Goal: Task Accomplishment & Management: Use online tool/utility

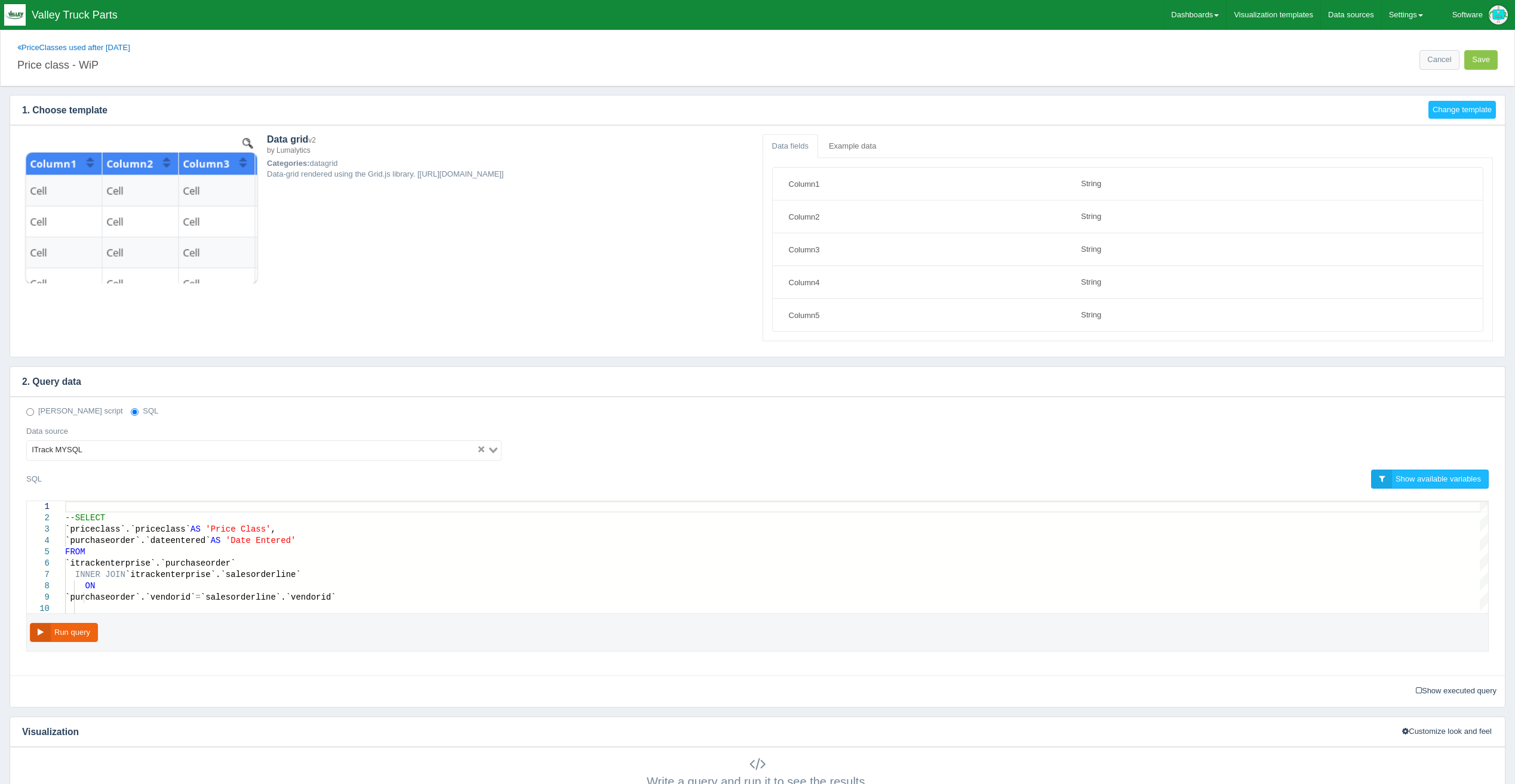
select select "string"
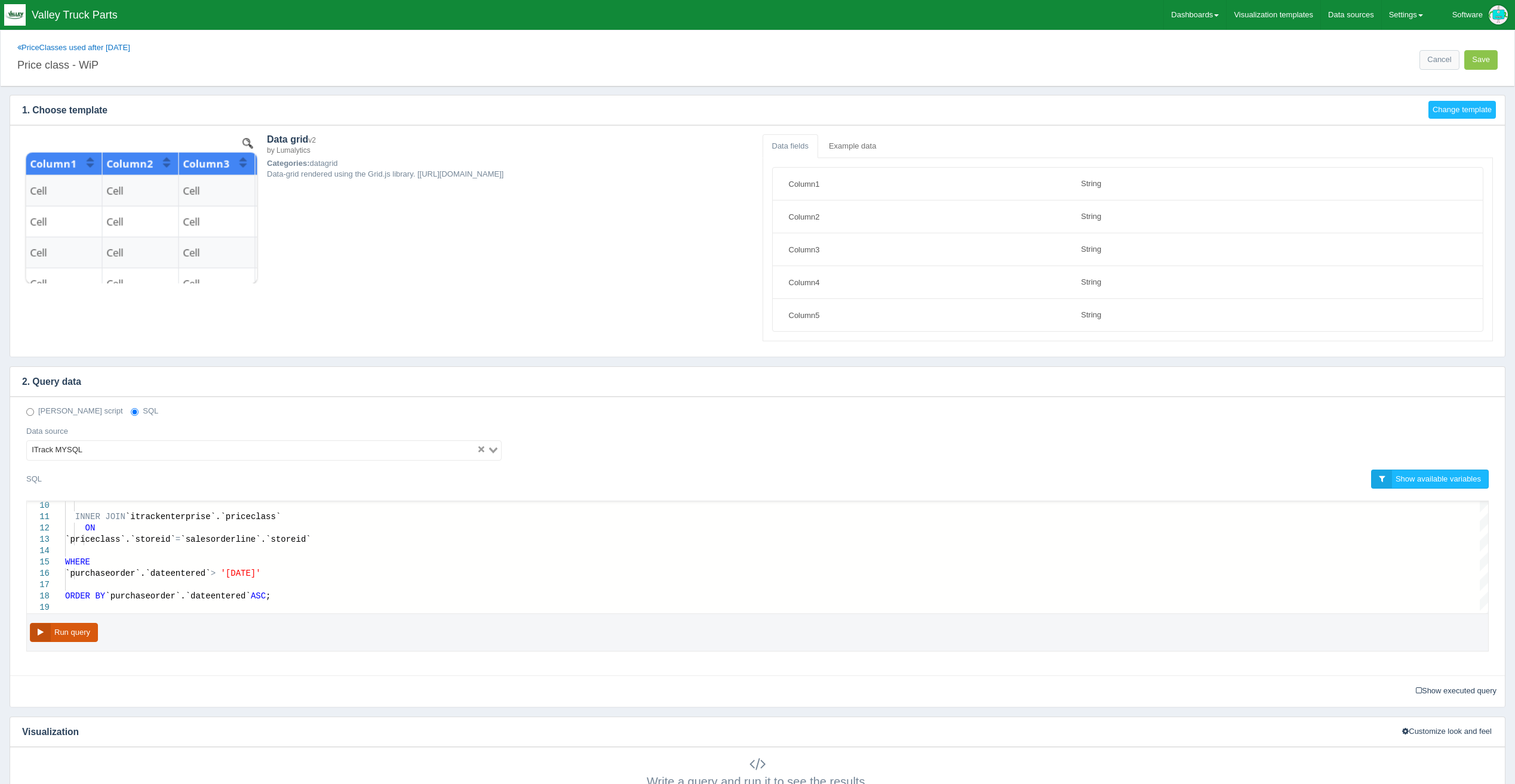
drag, startPoint x: 83, startPoint y: 632, endPoint x: 79, endPoint y: 637, distance: 6.4
click at [79, 637] on button "Run query" at bounding box center [63, 633] width 68 height 20
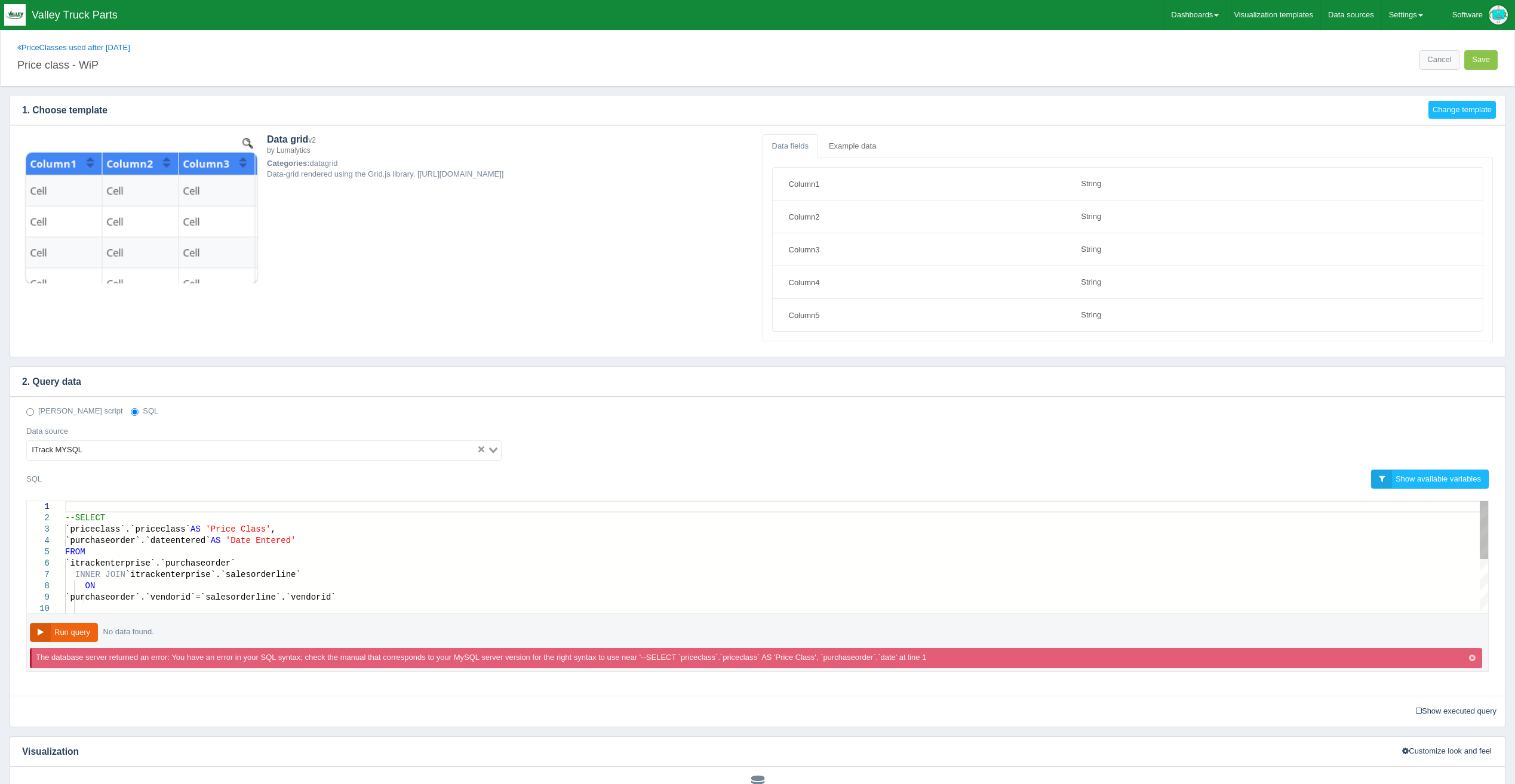
click at [240, 573] on span "`itrackenterprise`.`salesorderline`" at bounding box center [213, 575] width 175 height 10
click at [83, 46] on link "PriceClasses used after [DATE]" at bounding box center [73, 47] width 113 height 9
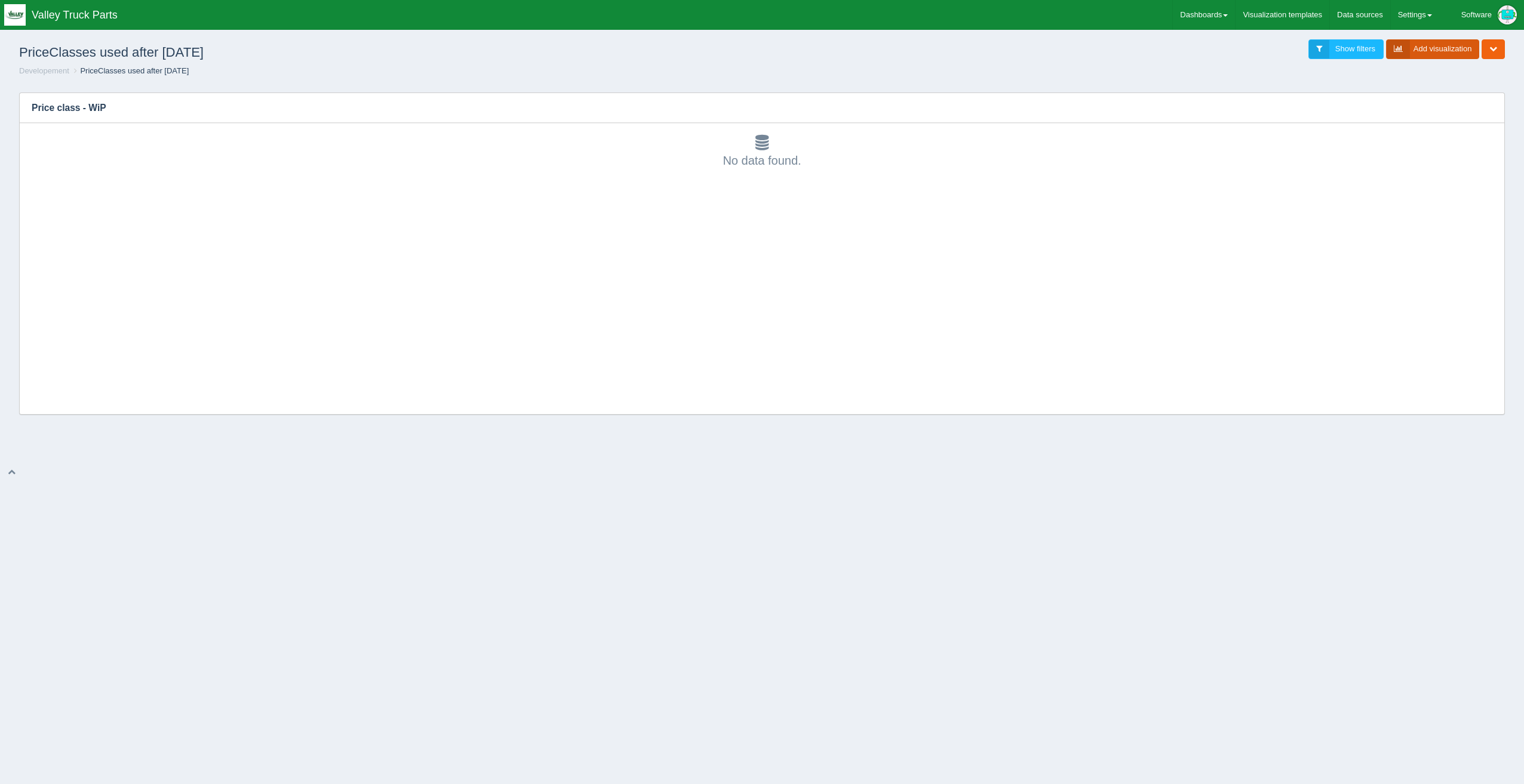
click at [1427, 50] on link "Add visualization" at bounding box center [1433, 49] width 94 height 20
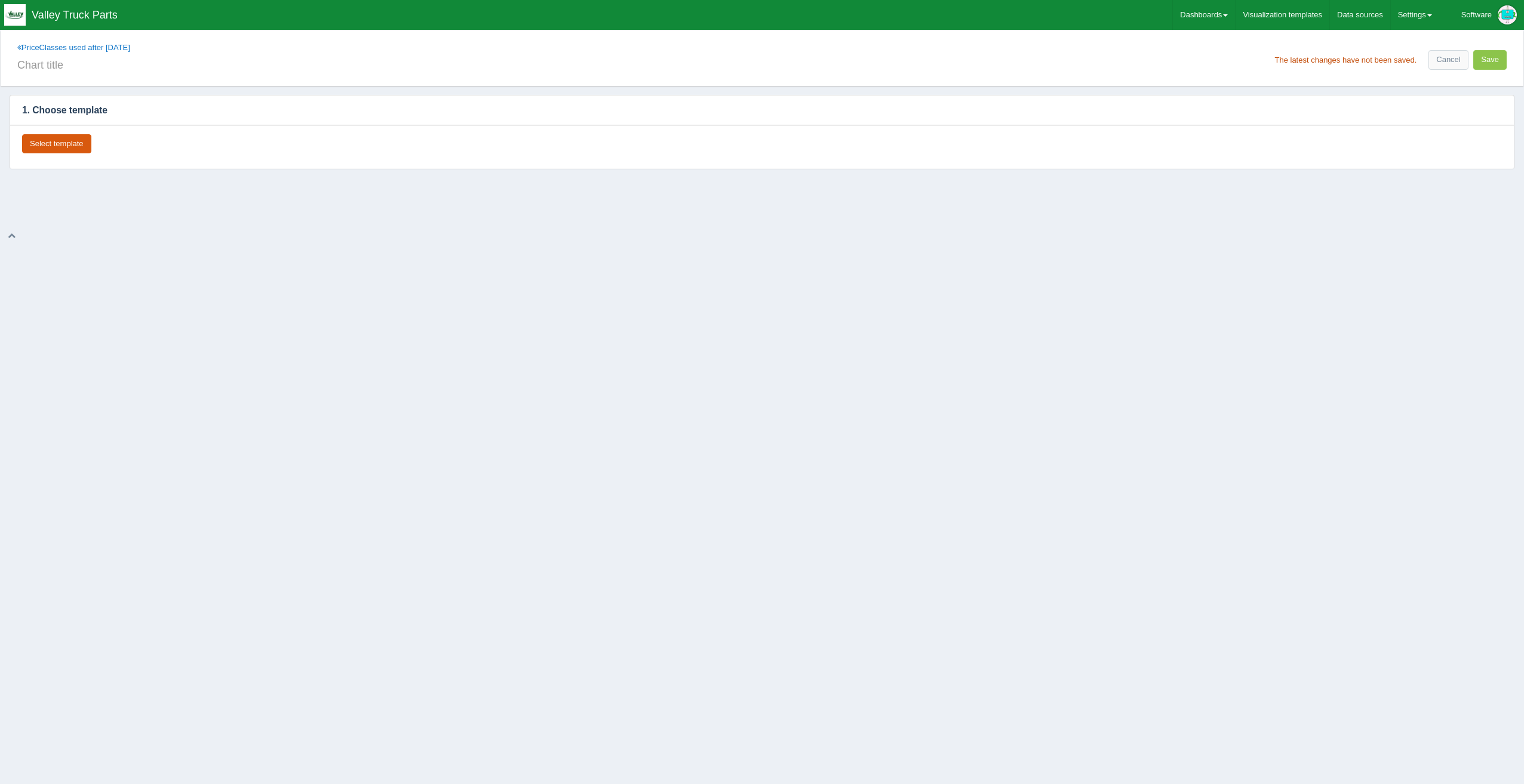
click at [79, 146] on button "Select template" at bounding box center [57, 144] width 69 height 20
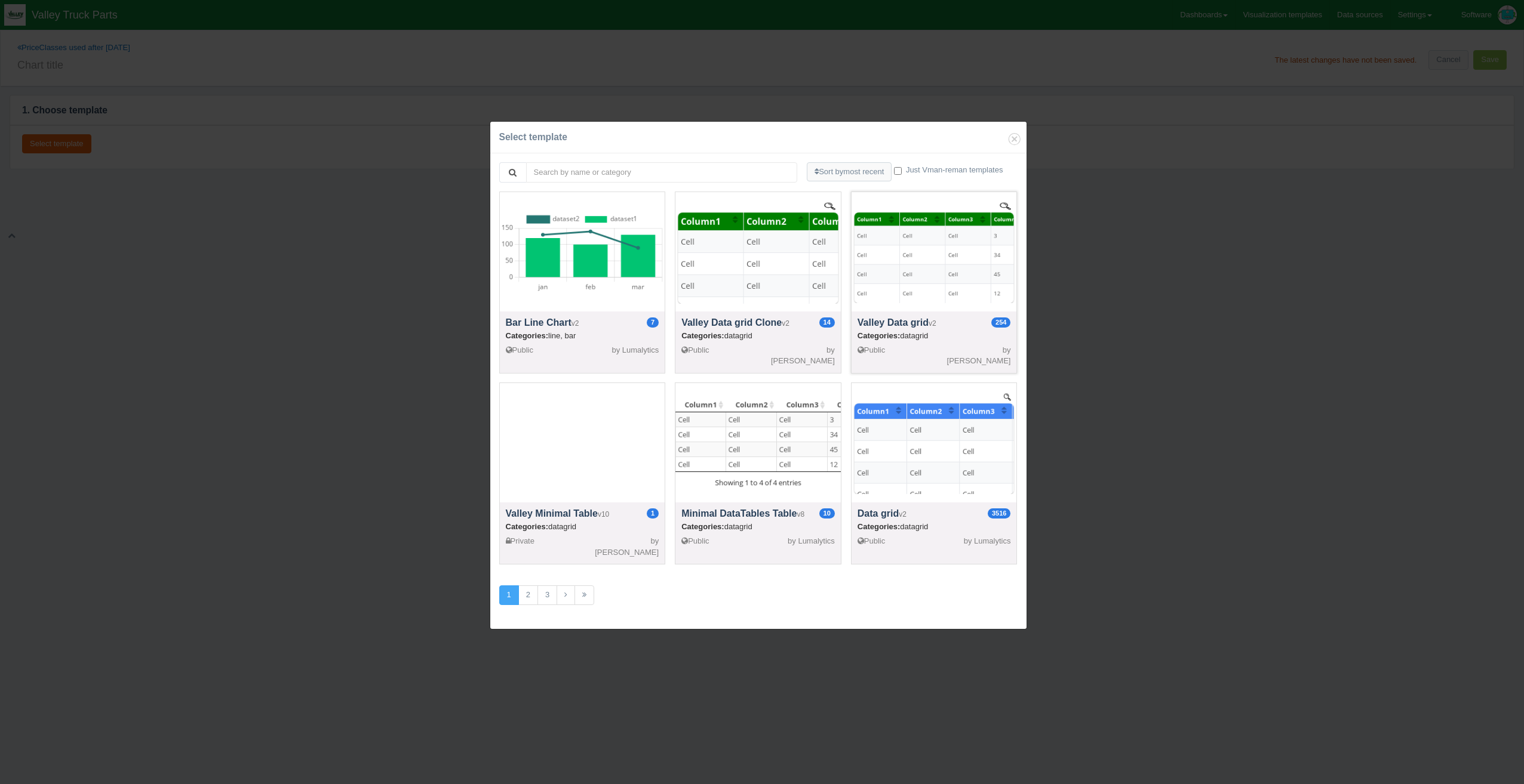
click at [922, 259] on div at bounding box center [934, 252] width 165 height 119
select select "string"
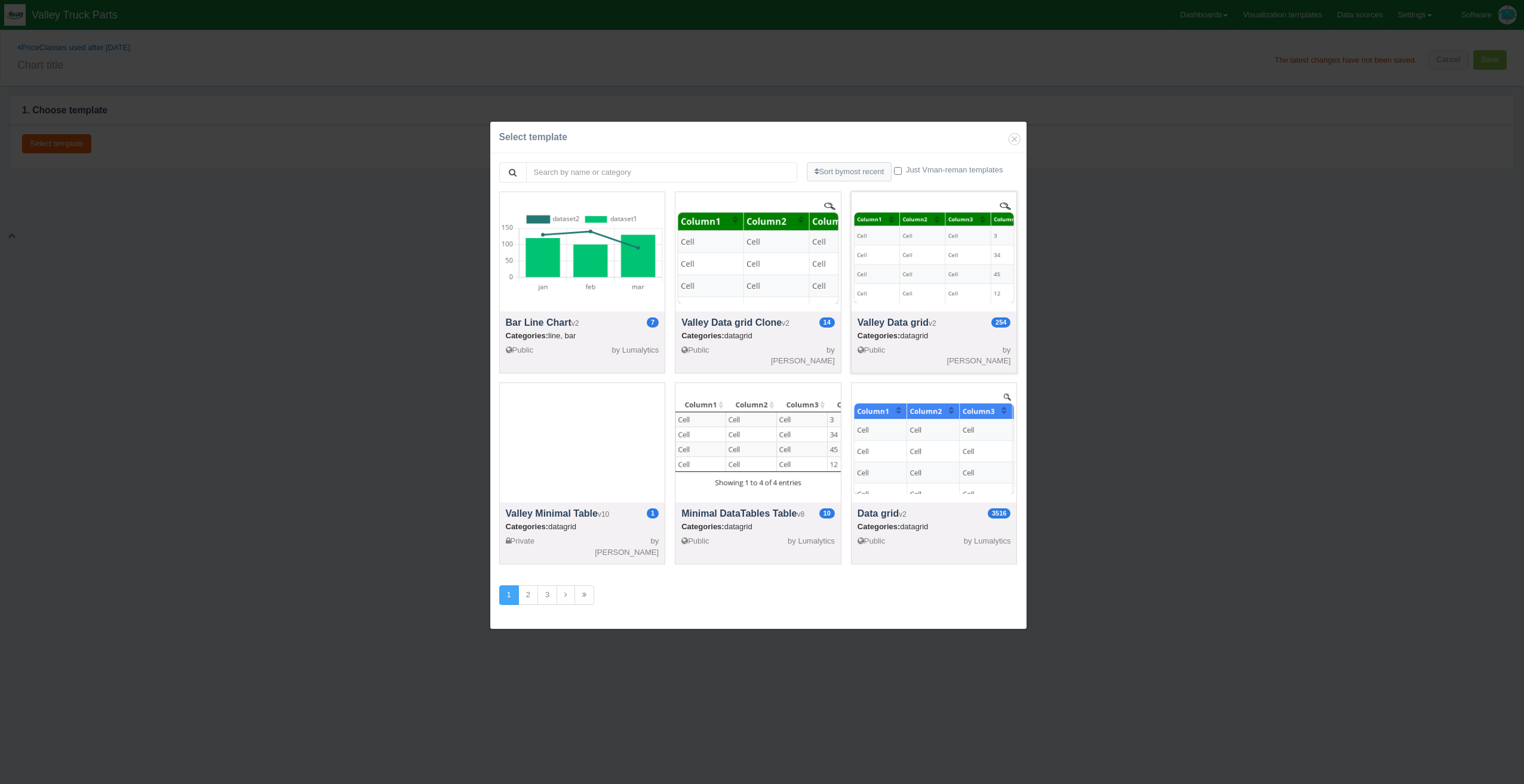
select select "string"
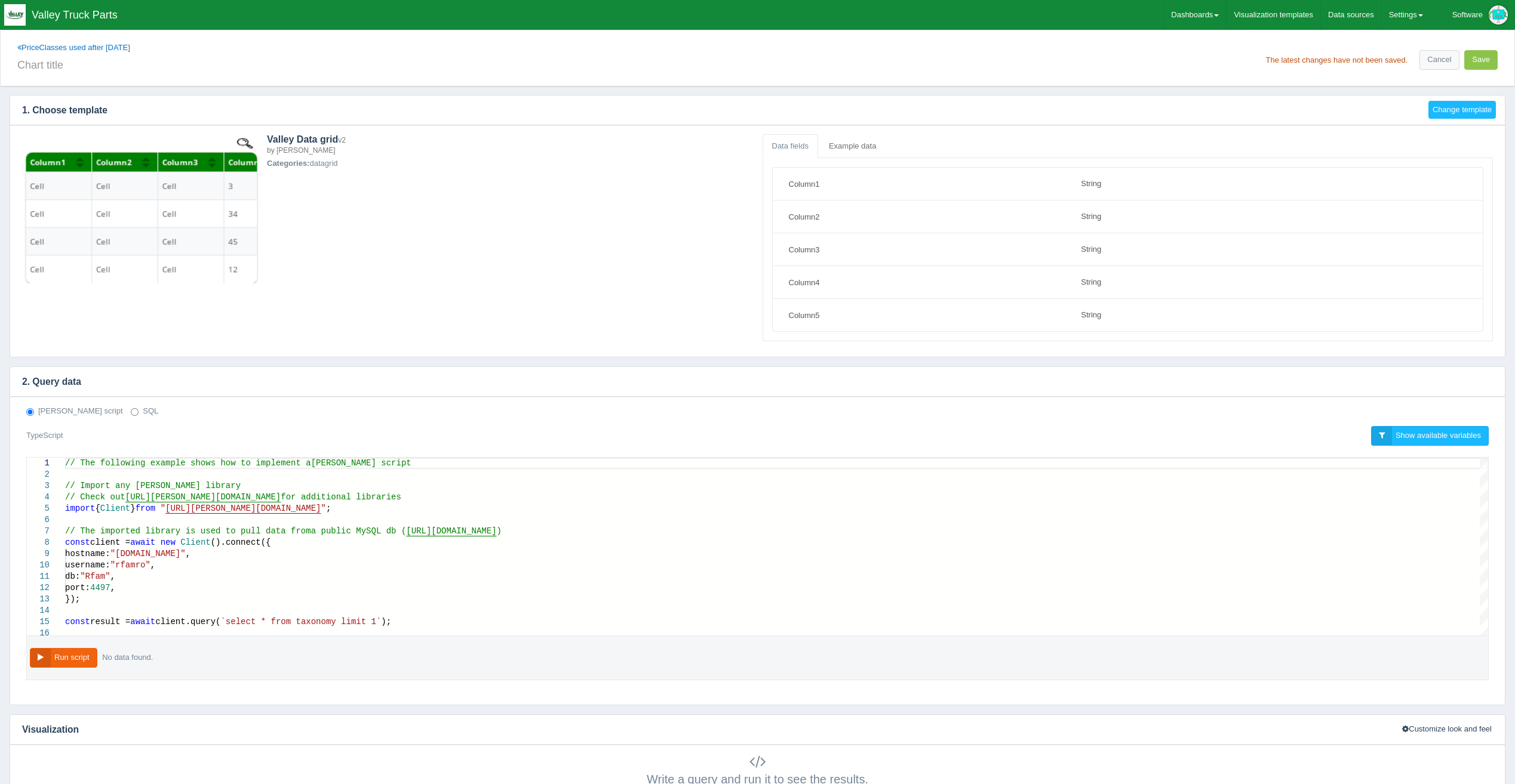
click at [130, 411] on label "SQL" at bounding box center [144, 411] width 27 height 11
click at [130, 411] on input "SQL" at bounding box center [134, 412] width 8 height 8
radio input "true"
radio input "false"
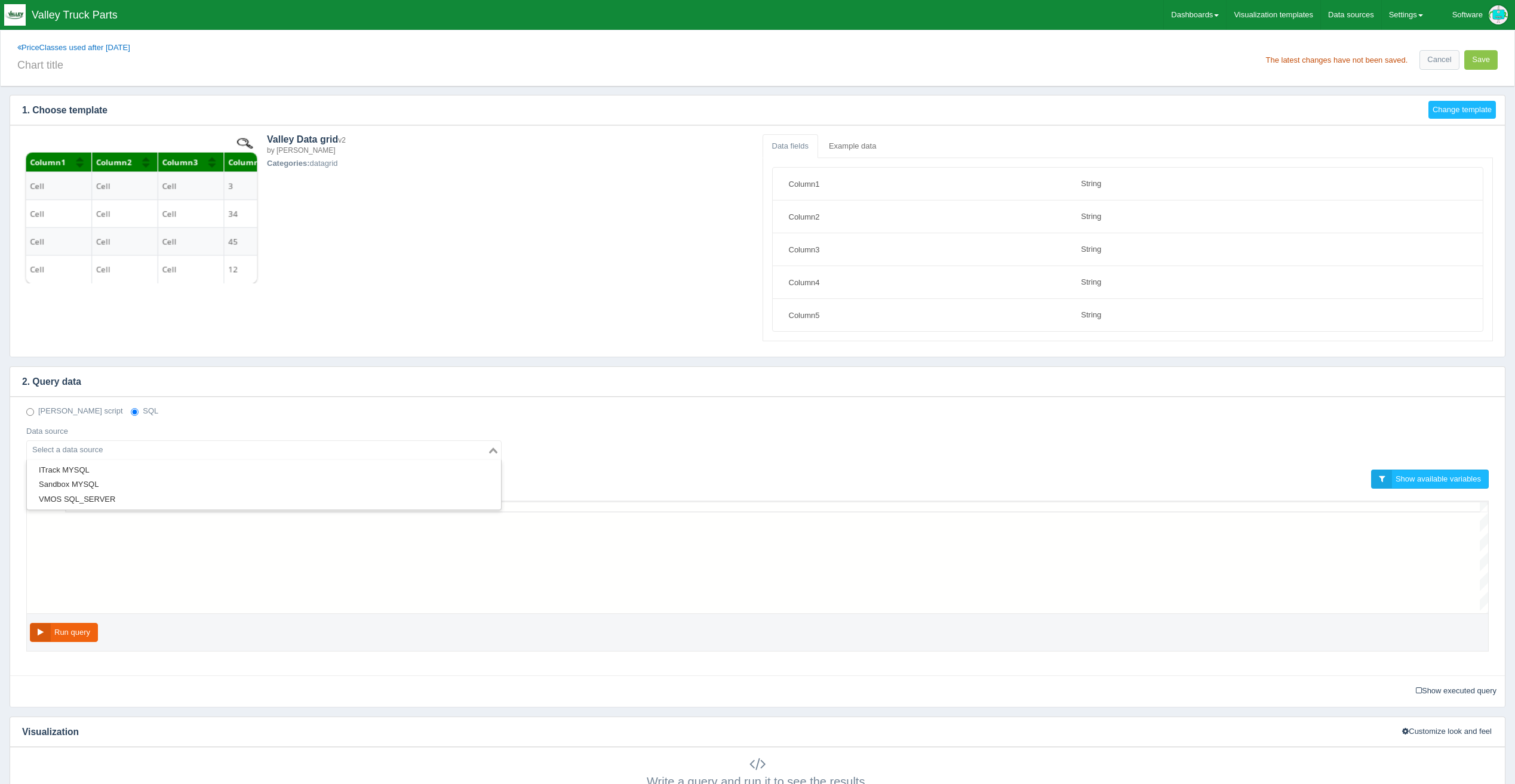
click at [149, 454] on input "Search for option" at bounding box center [257, 450] width 458 height 14
click at [146, 466] on li "ITrack MYSQL" at bounding box center [263, 471] width 474 height 15
click at [148, 517] on div at bounding box center [776, 557] width 1423 height 112
paste textarea "SELECT po.purchaseorderid, po.dateentered, v.`priceclass` FROM purchaseorder po…"
click at [73, 633] on button "Run query" at bounding box center [63, 633] width 68 height 20
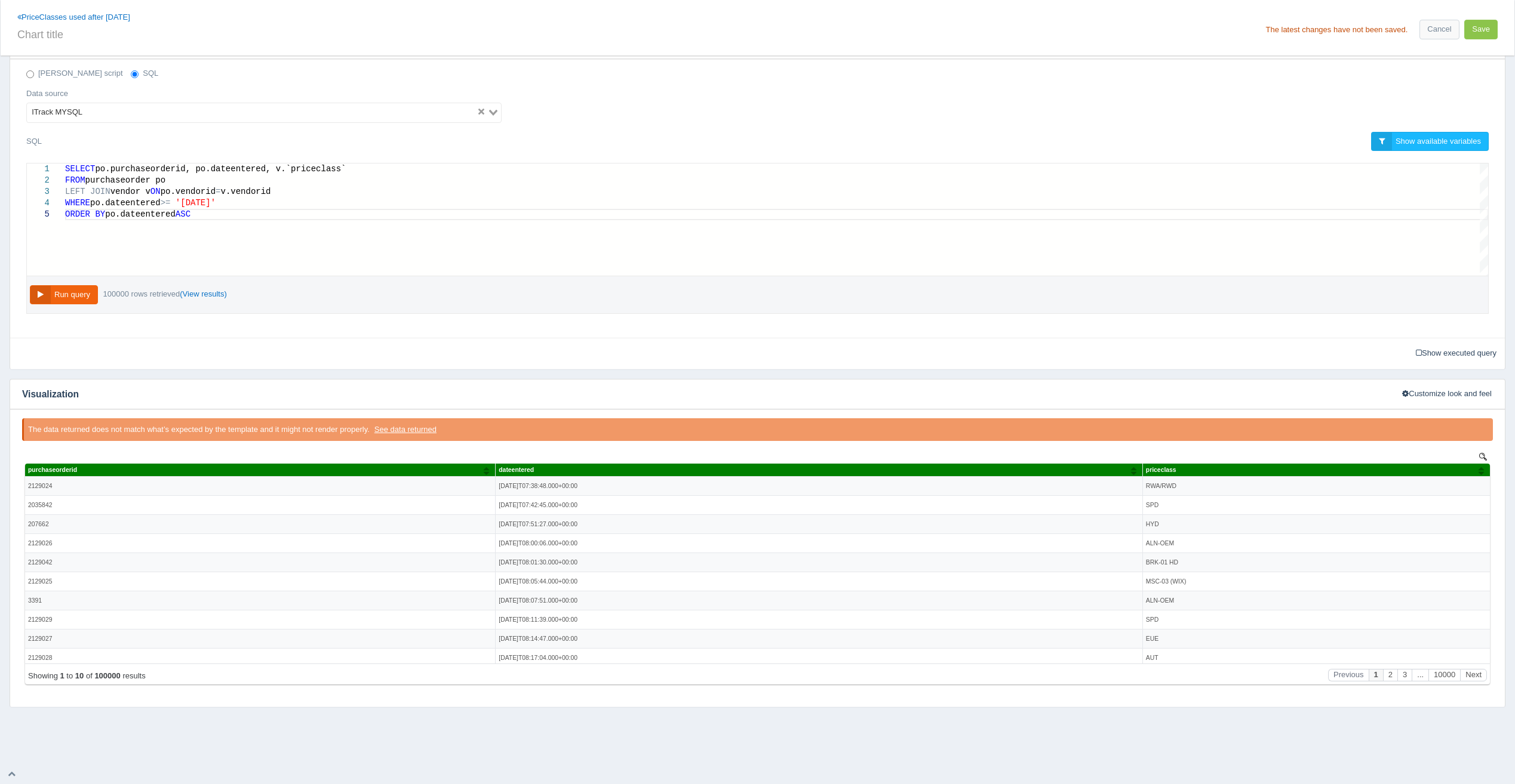
scroll to position [0, 123]
drag, startPoint x: 190, startPoint y: 171, endPoint x: 97, endPoint y: 167, distance: 93.1
click at [96, 168] on span "po.purchaseorderid," at bounding box center [143, 169] width 96 height 10
click at [95, 171] on span "po.purchaseorderid, po.dateentered, v.`priceclass" at bounding box center [218, 169] width 246 height 10
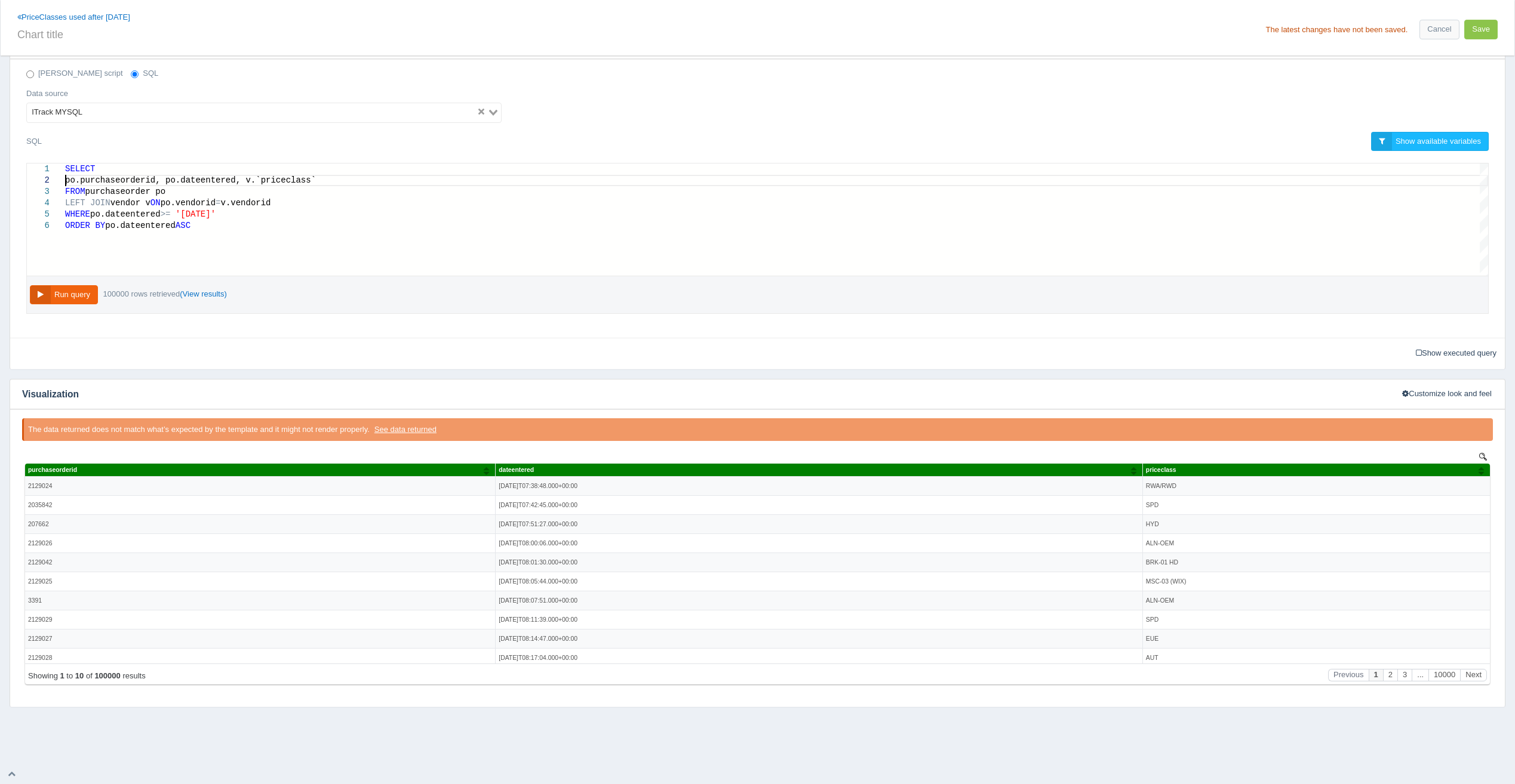
click at [68, 182] on span "po.purchaseorderid, po.dateentered, v.`priceclass" at bounding box center [188, 180] width 246 height 10
click at [151, 193] on span "-- po.dateentered, v.`priceclass`" at bounding box center [147, 192] width 165 height 10
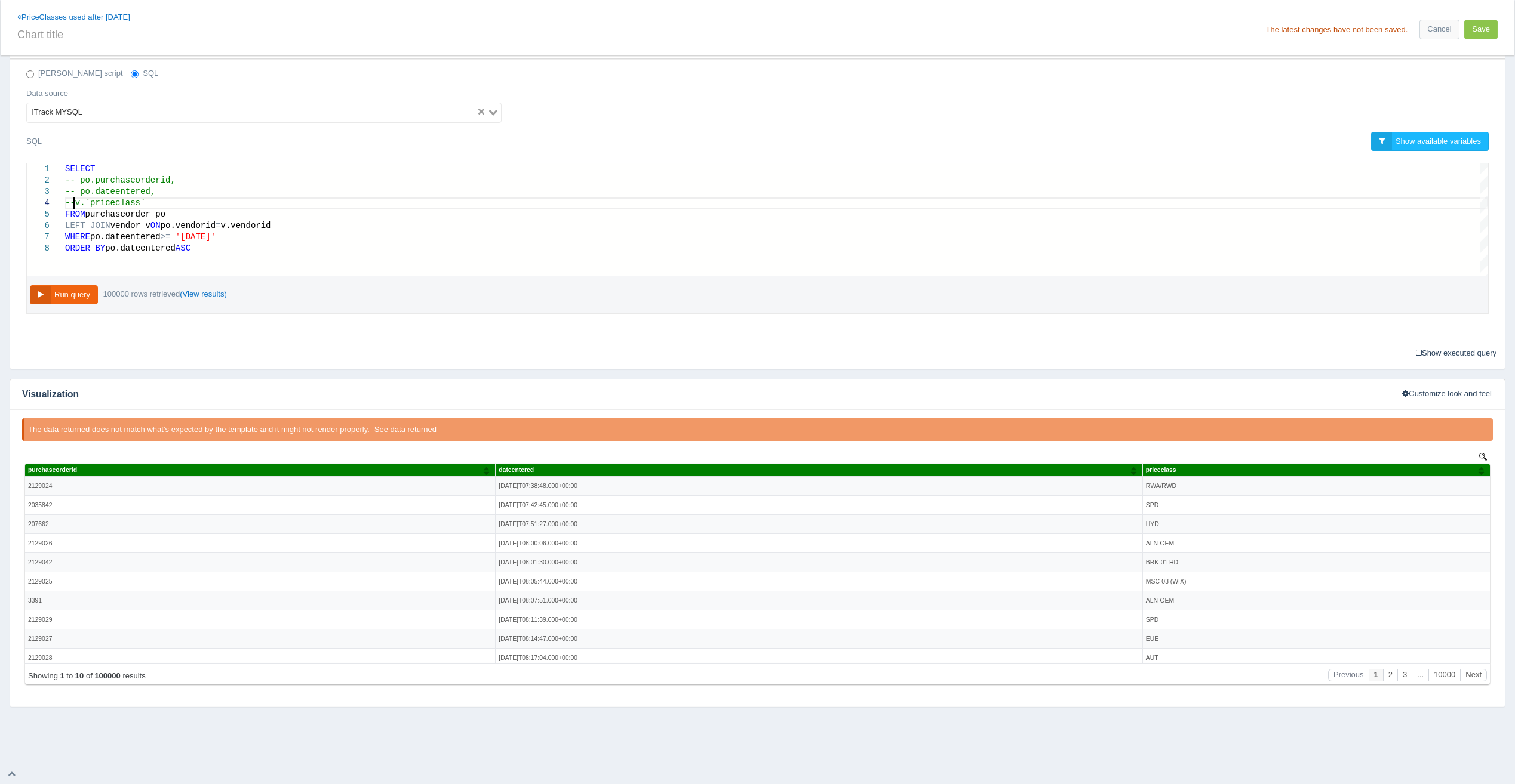
scroll to position [34, 14]
click at [203, 225] on span "po.vendorid" at bounding box center [188, 225] width 55 height 10
click at [66, 287] on button "Run query" at bounding box center [63, 295] width 68 height 20
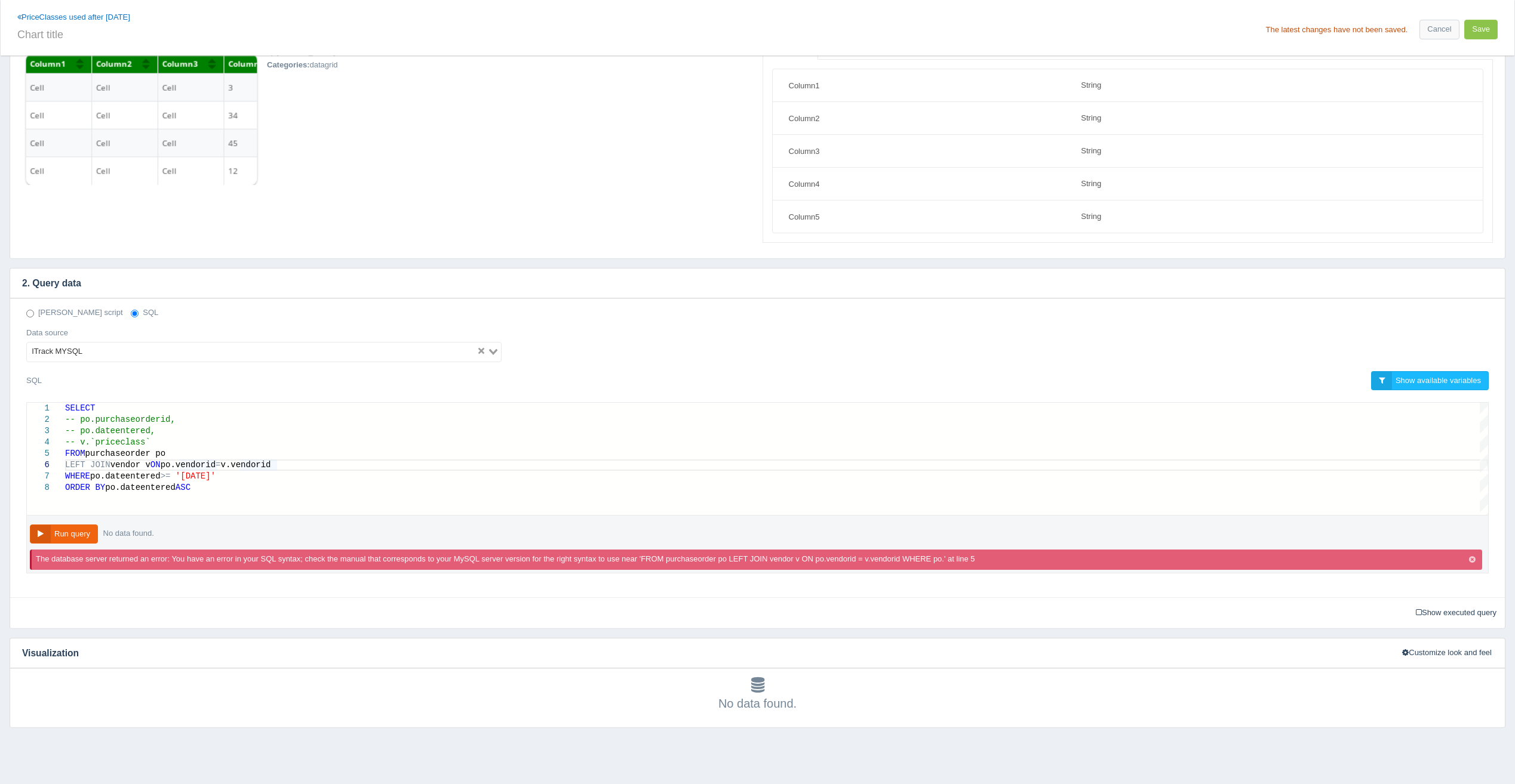
scroll to position [119, 0]
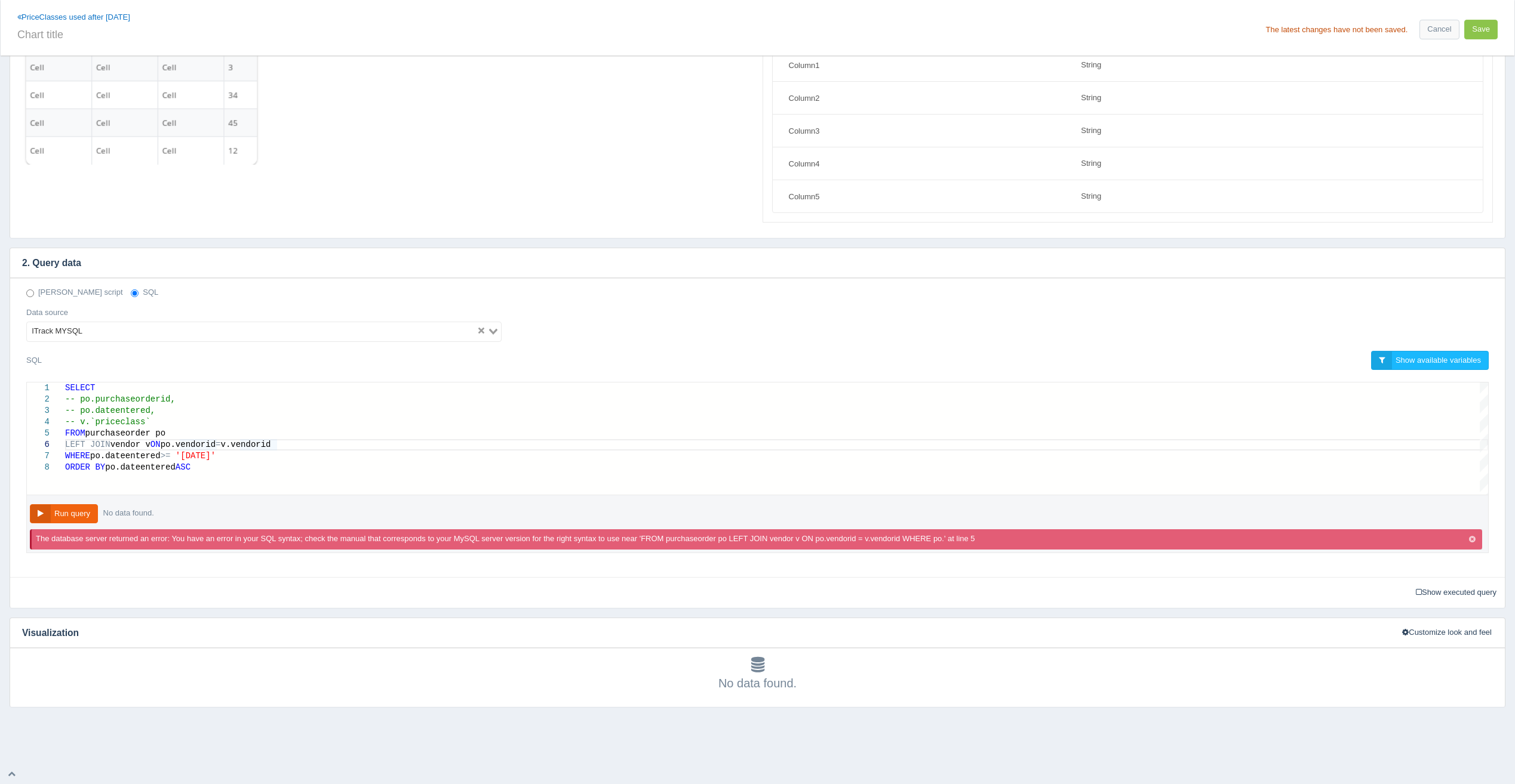
click at [80, 423] on span "-- v.`priceclass`" at bounding box center [108, 421] width 86 height 10
click at [79, 507] on button "Run query" at bounding box center [63, 514] width 68 height 20
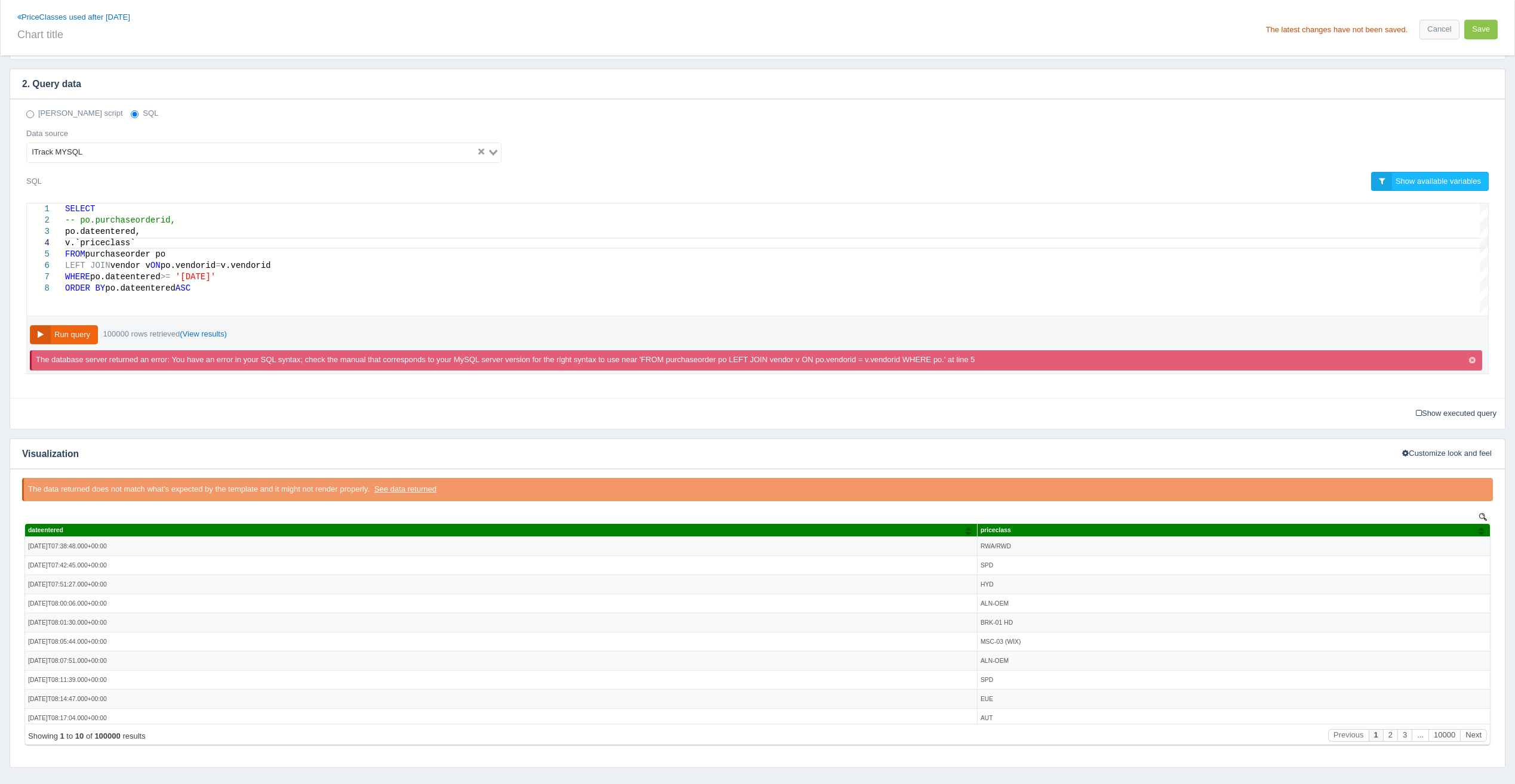
scroll to position [34, 0]
click at [168, 241] on div "v.`priceclass`" at bounding box center [776, 242] width 1423 height 11
click at [215, 292] on div "ORDER BY po.dateentered ASC" at bounding box center [776, 288] width 1423 height 11
click at [227, 293] on div "ORDER BY po.dateentered ASC" at bounding box center [776, 288] width 1423 height 11
click at [264, 277] on div "WHERE po.dateentered >= '[DATE]'" at bounding box center [776, 277] width 1423 height 11
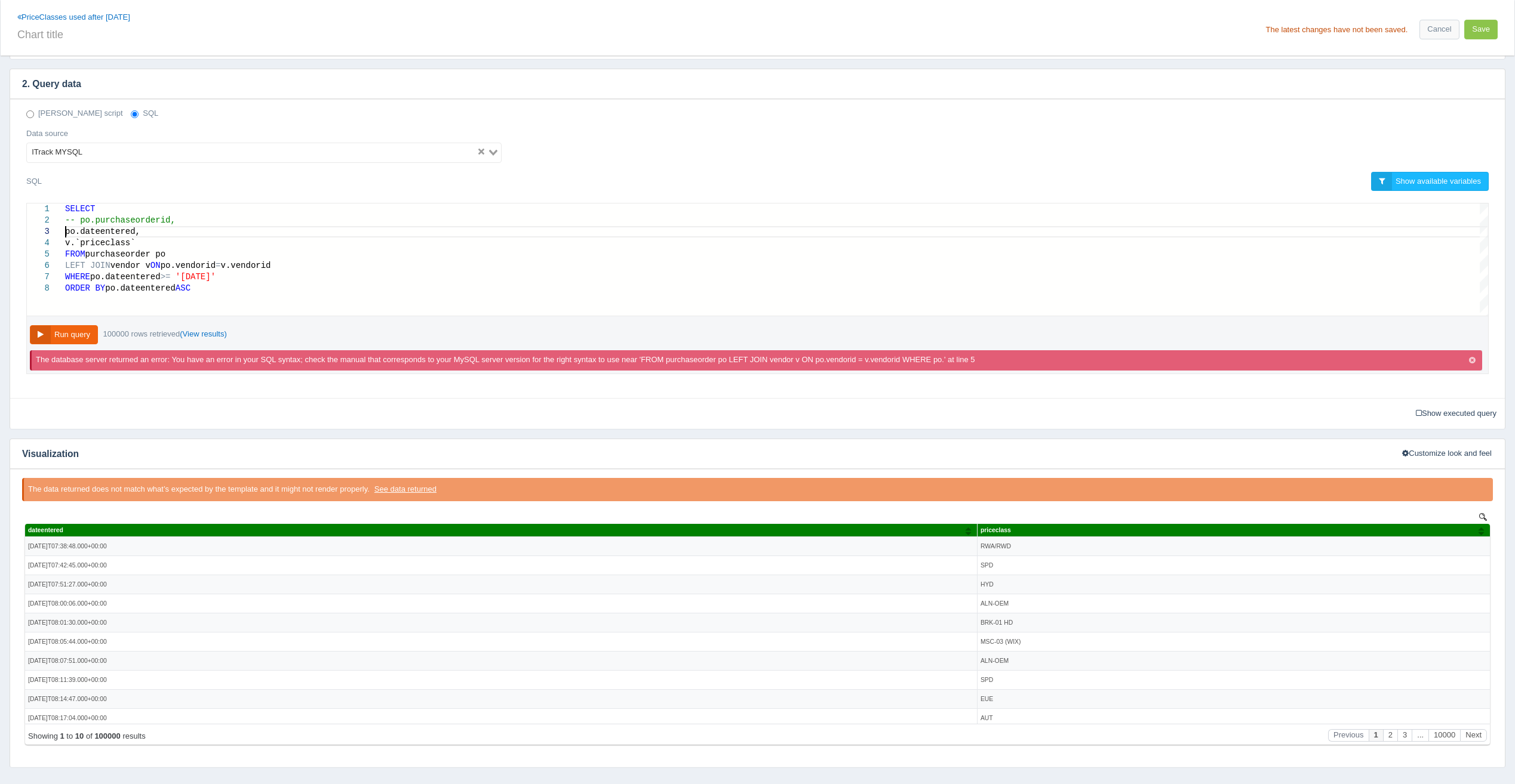
click at [66, 234] on span "po.dateentered," at bounding box center [102, 231] width 75 height 10
click at [68, 234] on span "po.dateentered," at bounding box center [102, 231] width 75 height 10
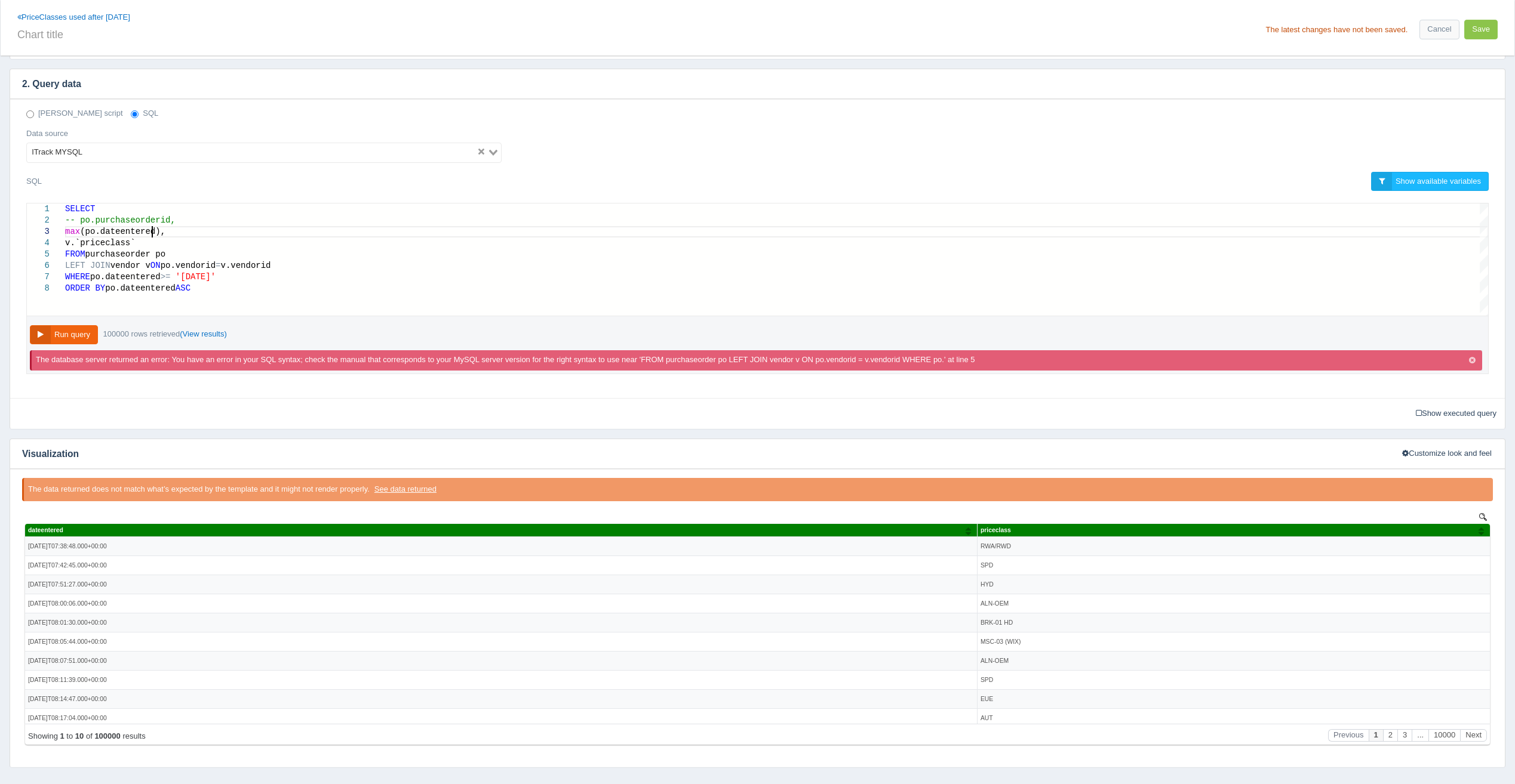
scroll to position [33, 87]
click at [84, 339] on button "Run query" at bounding box center [63, 335] width 68 height 20
click at [203, 303] on div "SELECT FROM purchaseorder po LEFT JOIN vendor v ON po.vendorid = v.vendorid WHE…" at bounding box center [776, 259] width 1423 height 112
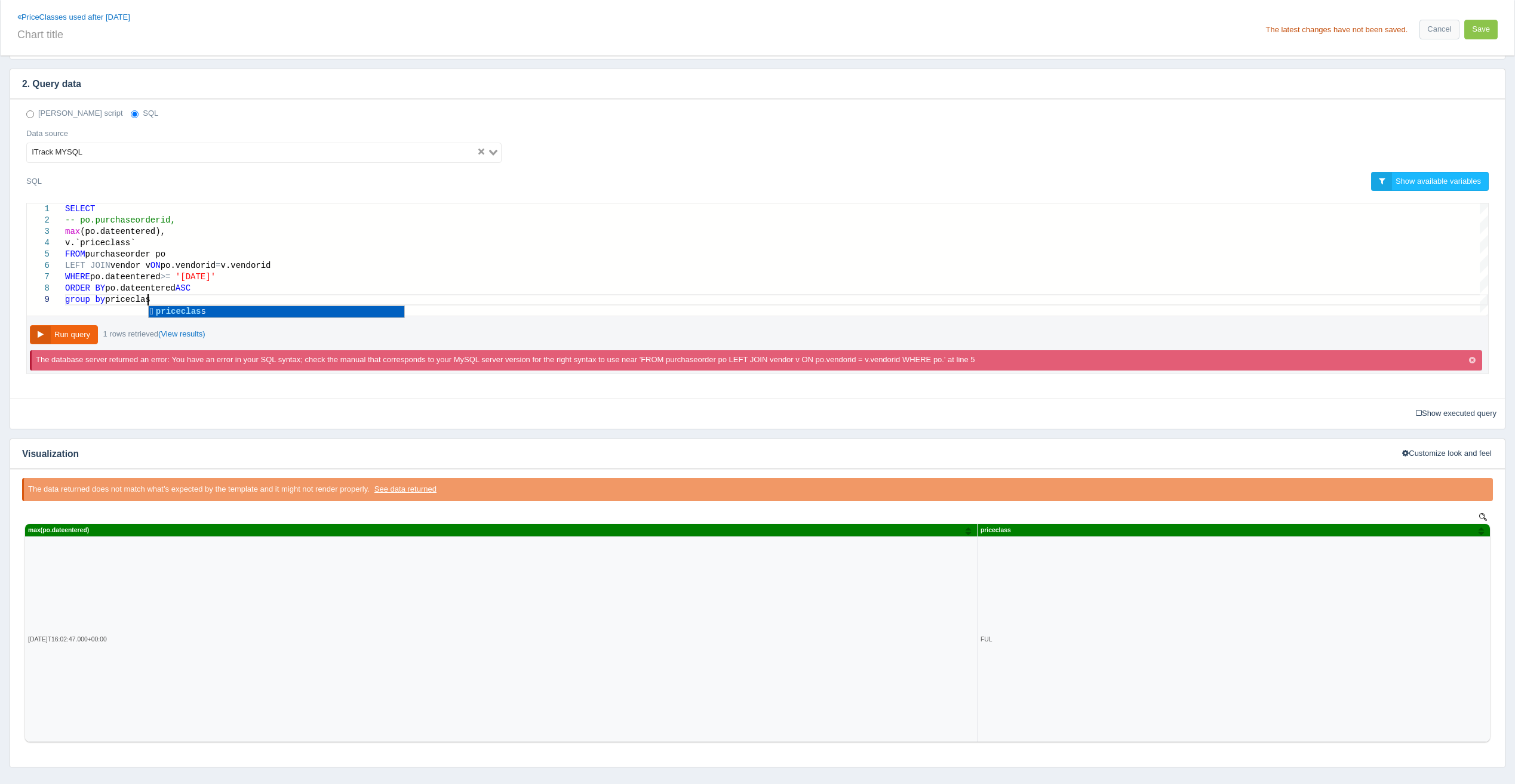
scroll to position [91, 86]
click at [80, 337] on button "Run query" at bounding box center [63, 335] width 68 height 20
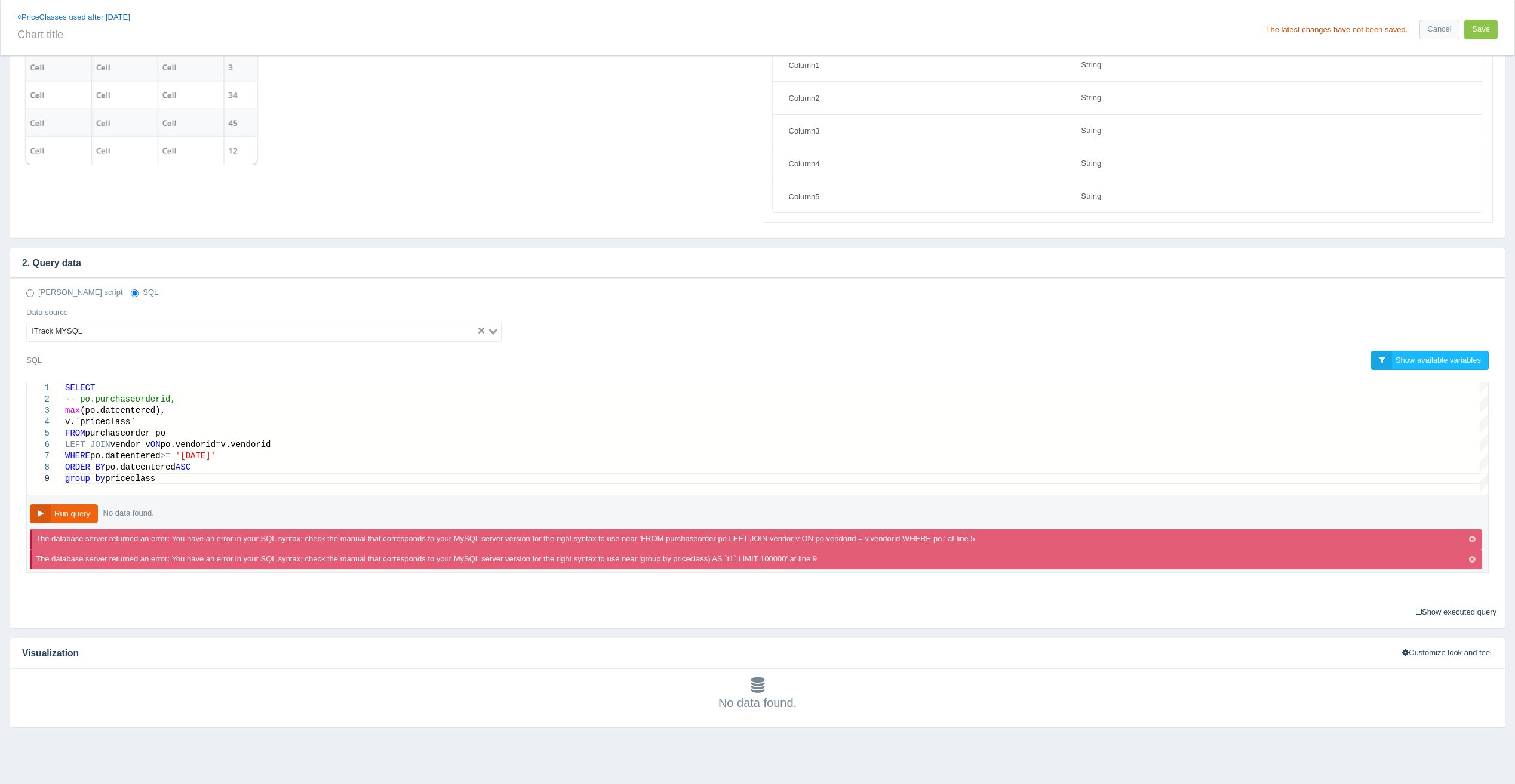
scroll to position [139, 0]
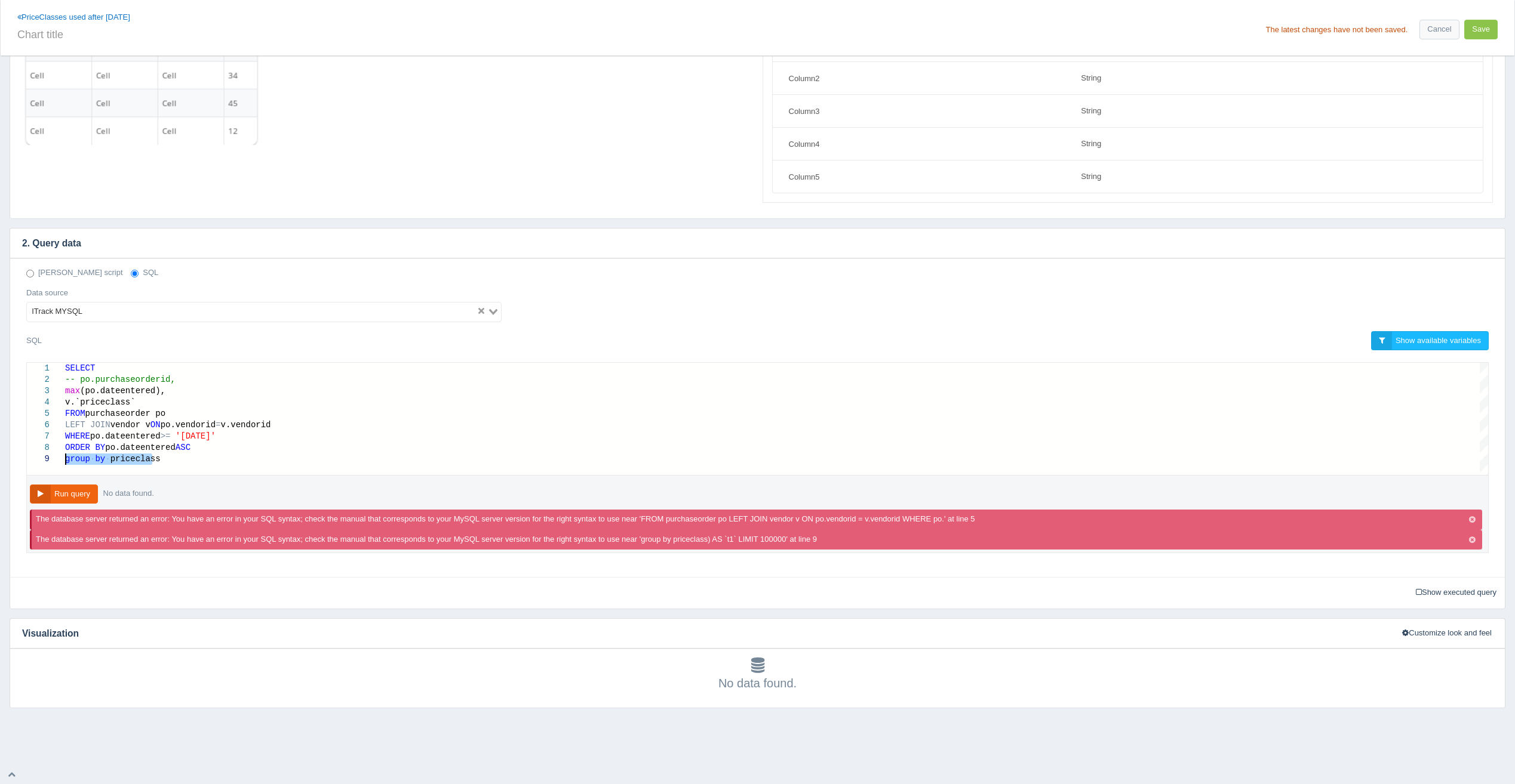
drag, startPoint x: 189, startPoint y: 459, endPoint x: 59, endPoint y: 458, distance: 130.0
click at [268, 436] on div "WHERE po.dateentered >= '[DATE]'" at bounding box center [776, 436] width 1423 height 11
paste textarea "group by priceclass"
click at [111, 472] on div at bounding box center [776, 469] width 1423 height 11
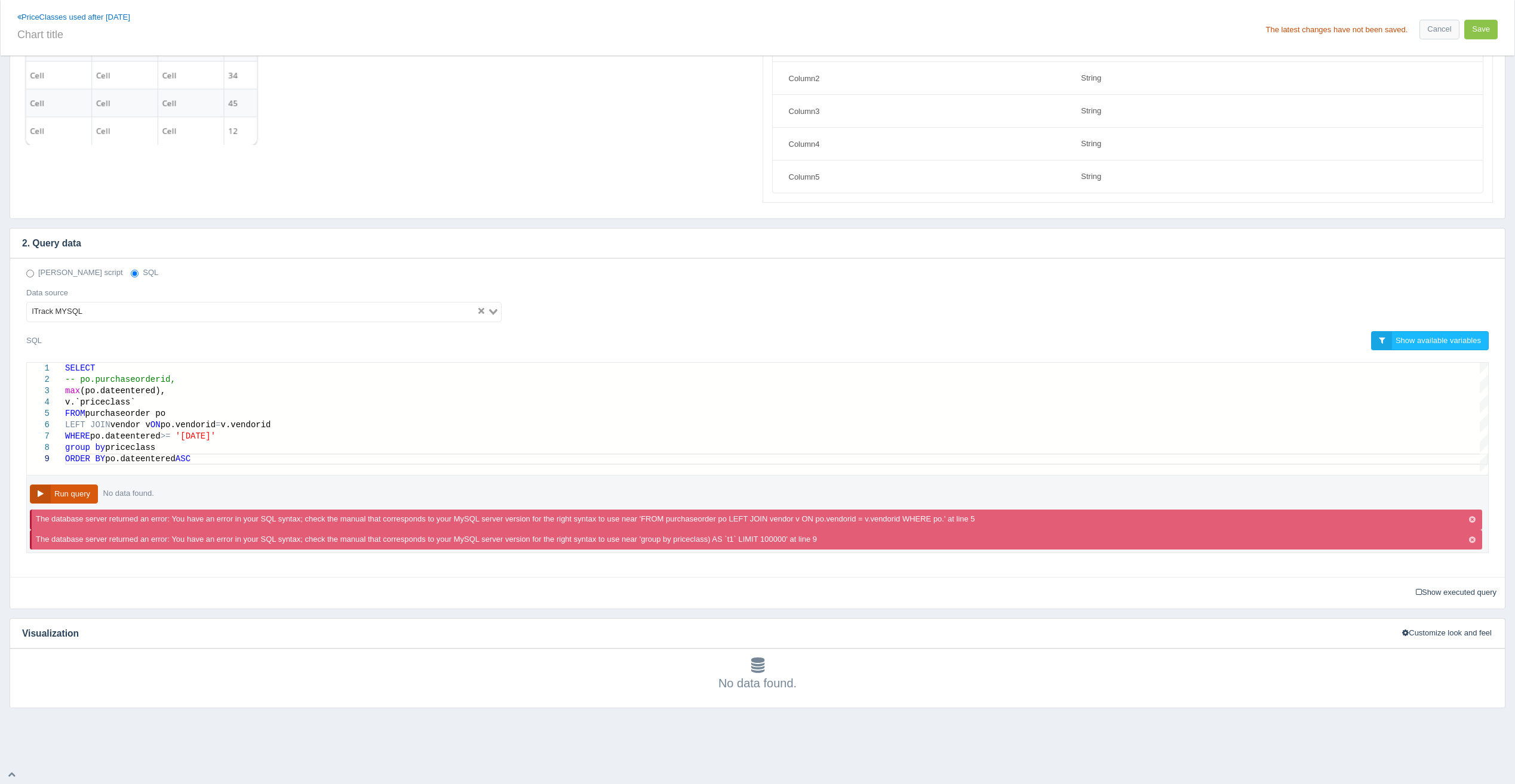
click at [74, 495] on button "Run query" at bounding box center [63, 494] width 68 height 20
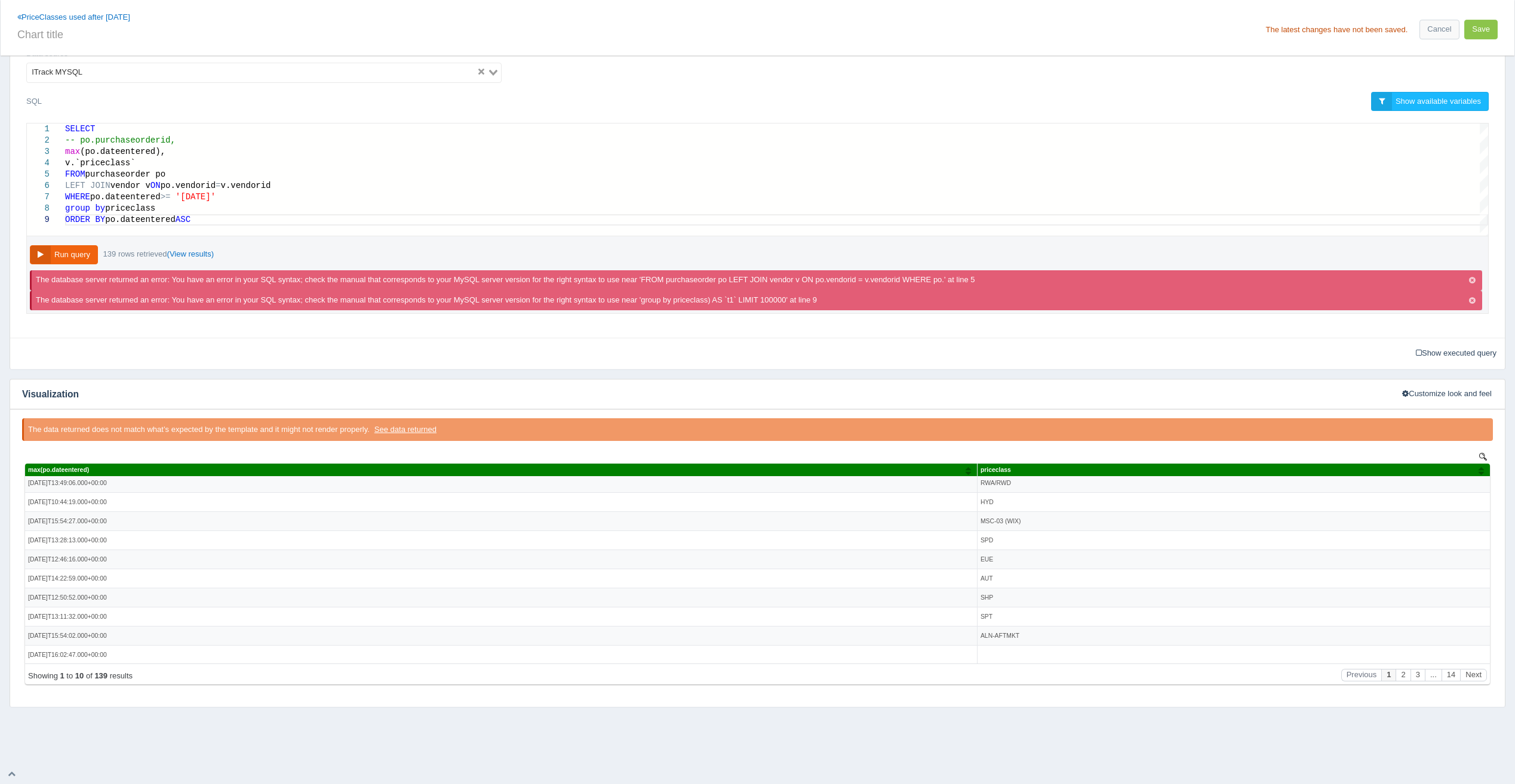
scroll to position [4, 0]
click at [171, 474] on th "max(po.dateentered)" at bounding box center [501, 470] width 952 height 13
click at [173, 466] on div "max(po.dateentered)" at bounding box center [496, 469] width 937 height 7
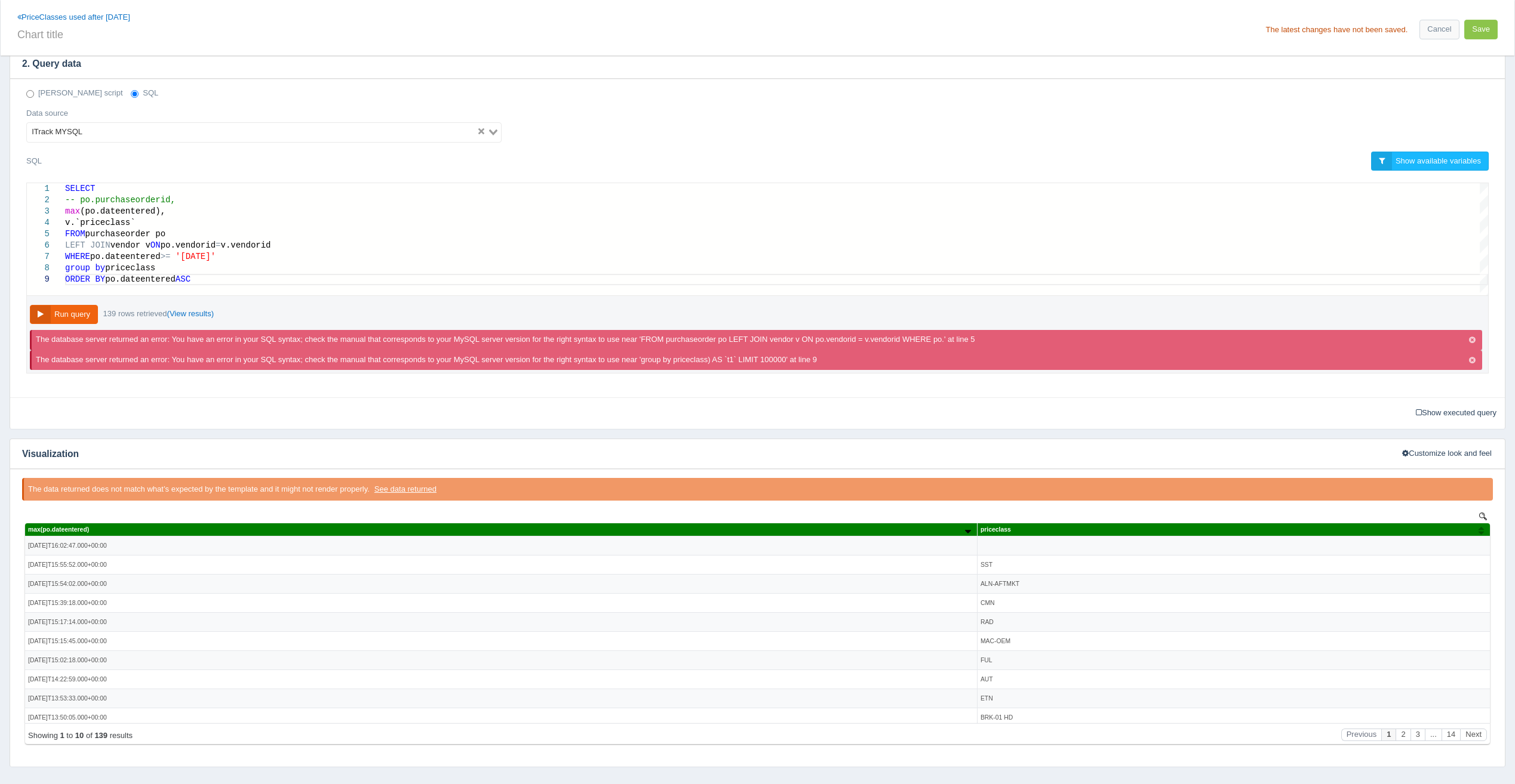
scroll to position [89, 123]
click at [213, 280] on div "ORDER BY po.dateentered ASC" at bounding box center [776, 279] width 1423 height 11
click at [245, 259] on div "WHERE po.dateentered >= '[DATE]'" at bounding box center [776, 256] width 1423 height 11
drag, startPoint x: 125, startPoint y: 268, endPoint x: 83, endPoint y: 269, distance: 42.0
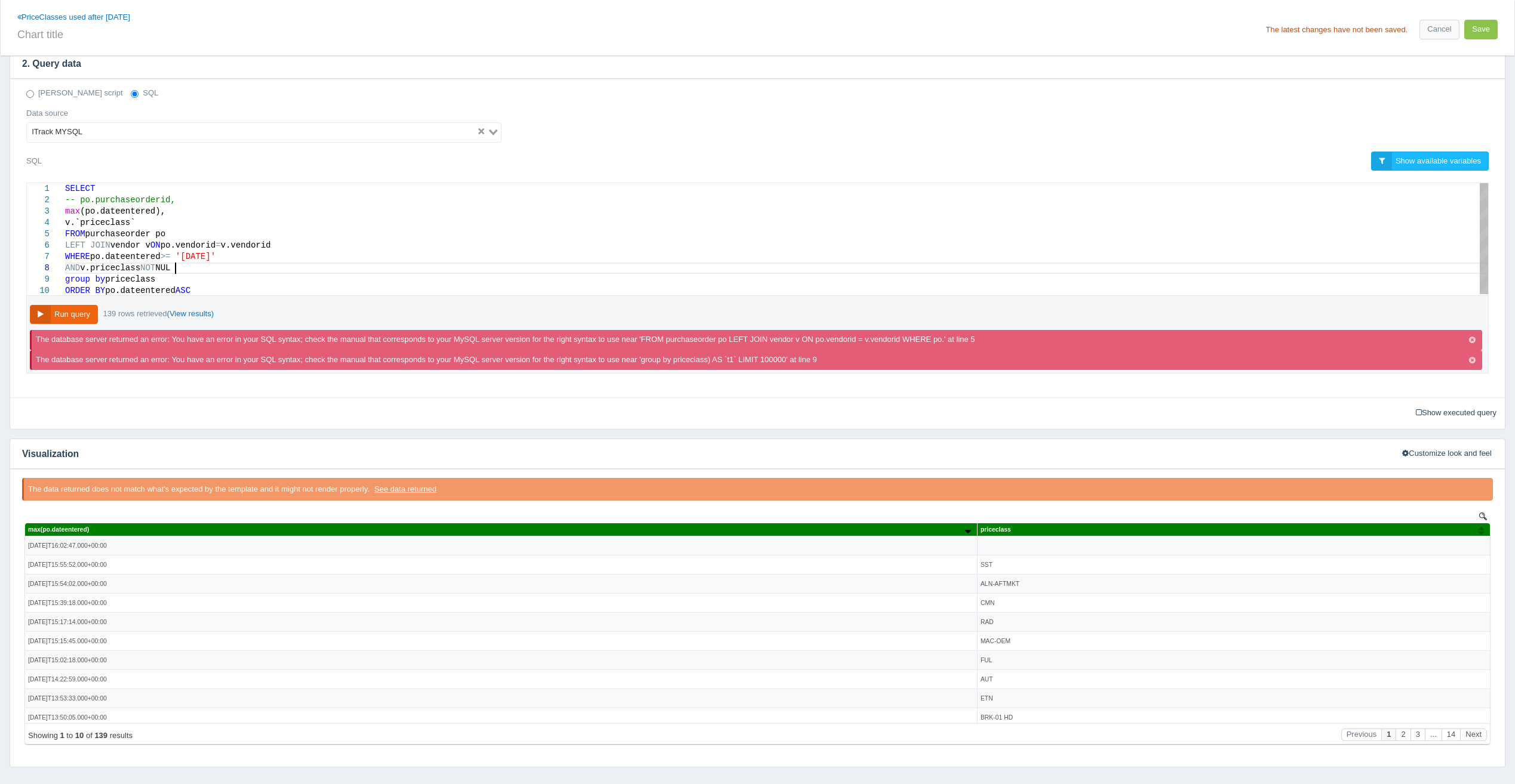
scroll to position [89, 114]
click at [59, 315] on button "Run query" at bounding box center [63, 315] width 68 height 20
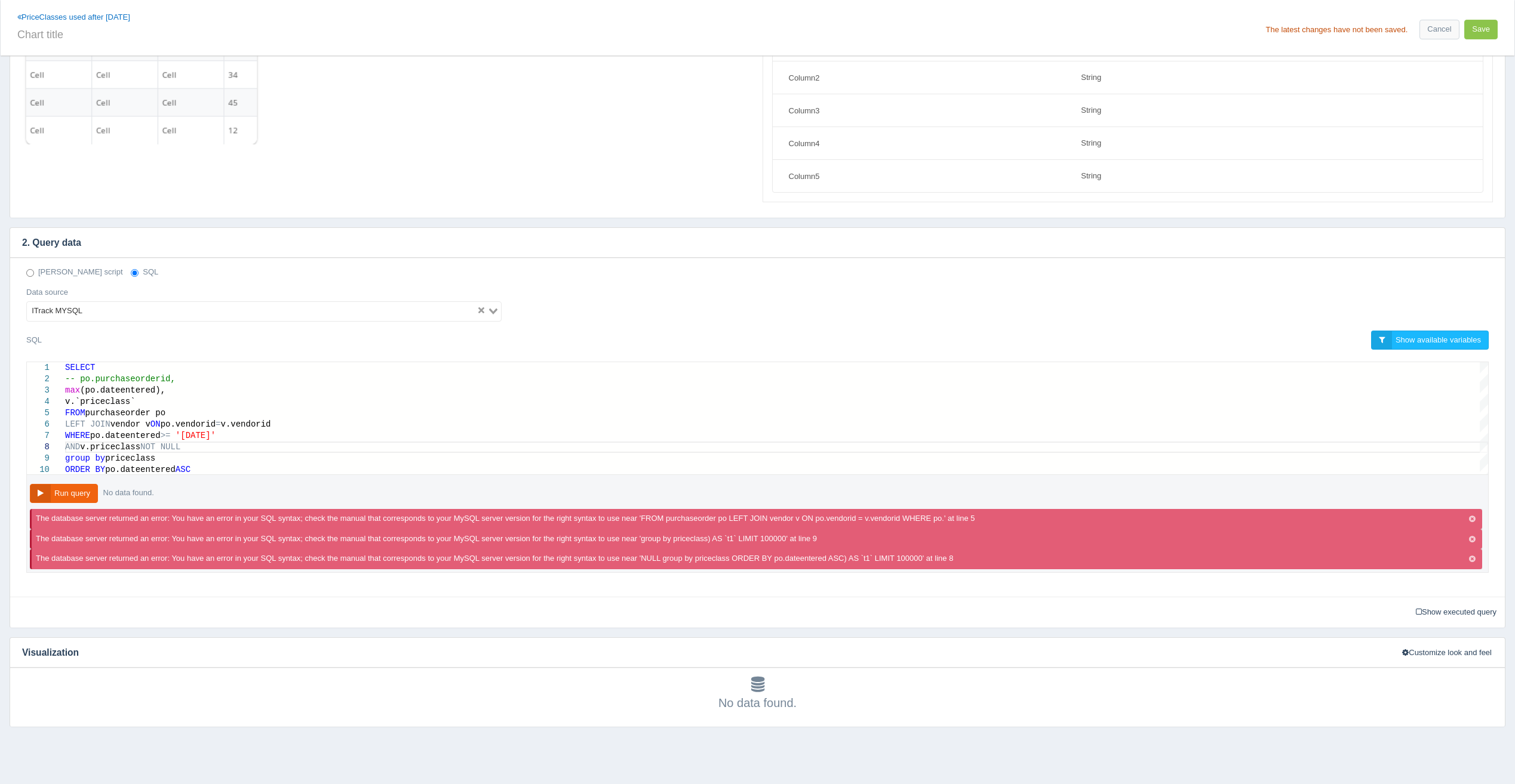
scroll to position [158, 0]
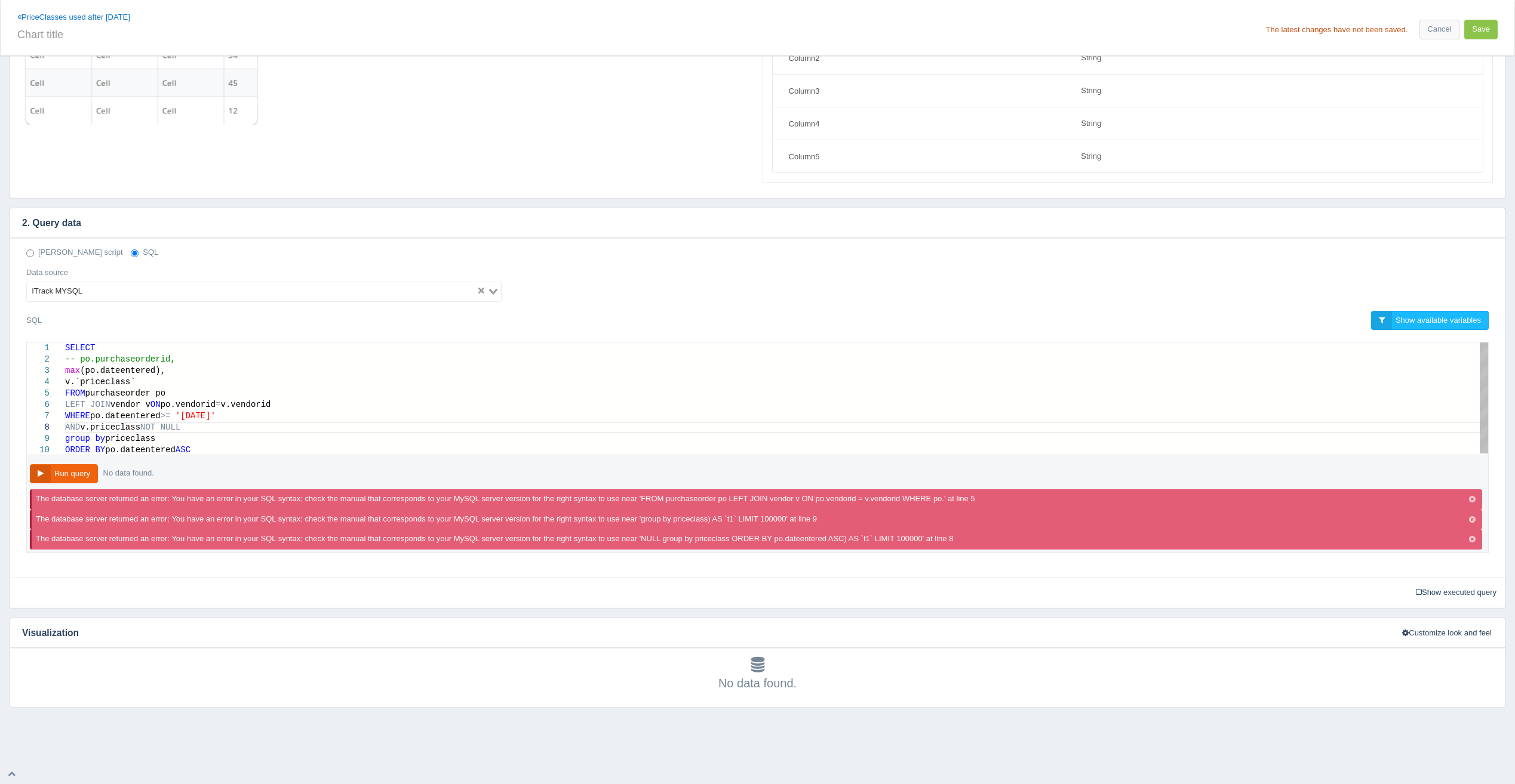
click at [144, 427] on span "NOT" at bounding box center [147, 427] width 15 height 10
type textarea "SELECT -- po.purchaseorderid, max(po.dateentered), v.`priceclass` FROM purchase…"
click at [86, 476] on button "Run query" at bounding box center [63, 474] width 68 height 20
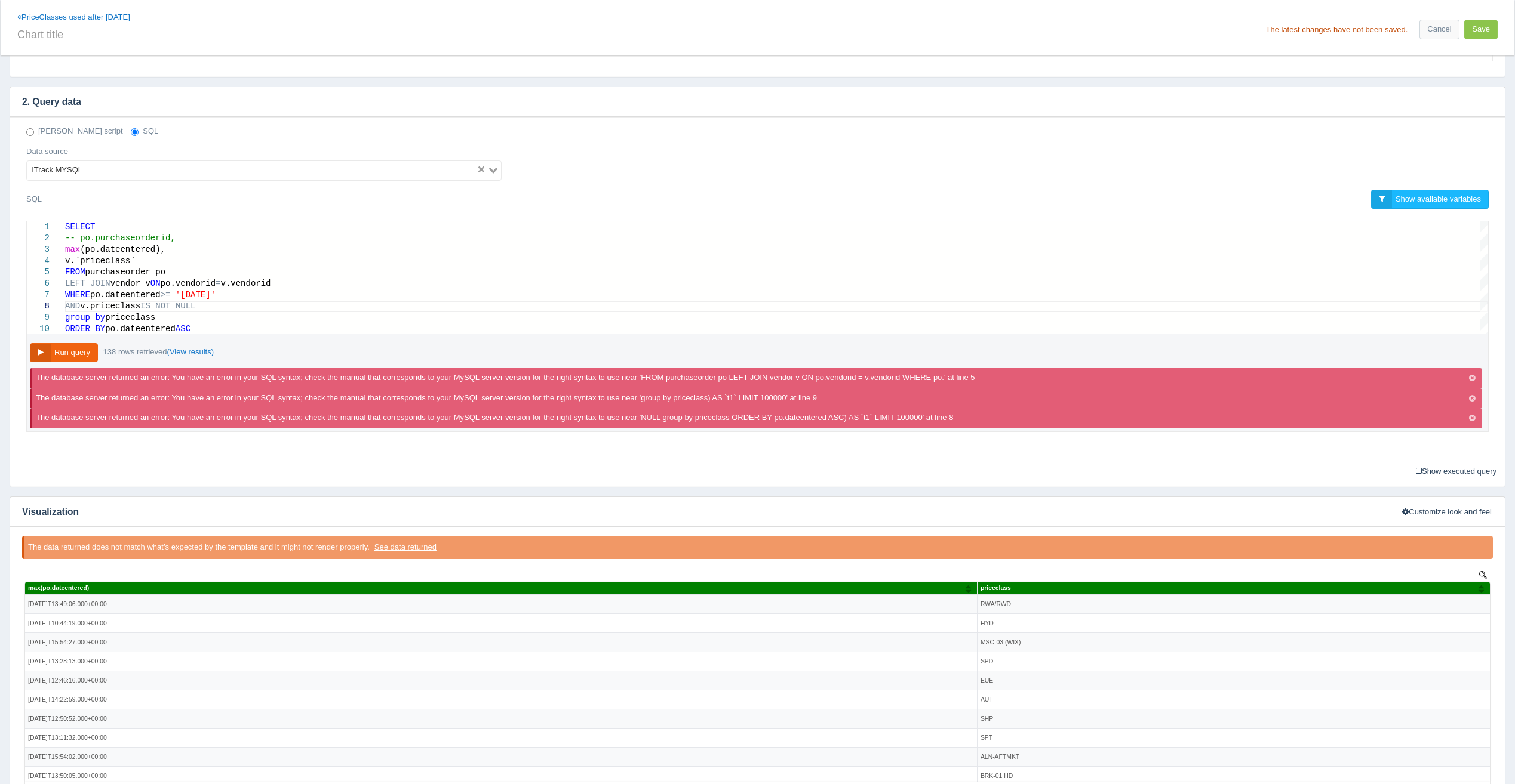
scroll to position [279, 0]
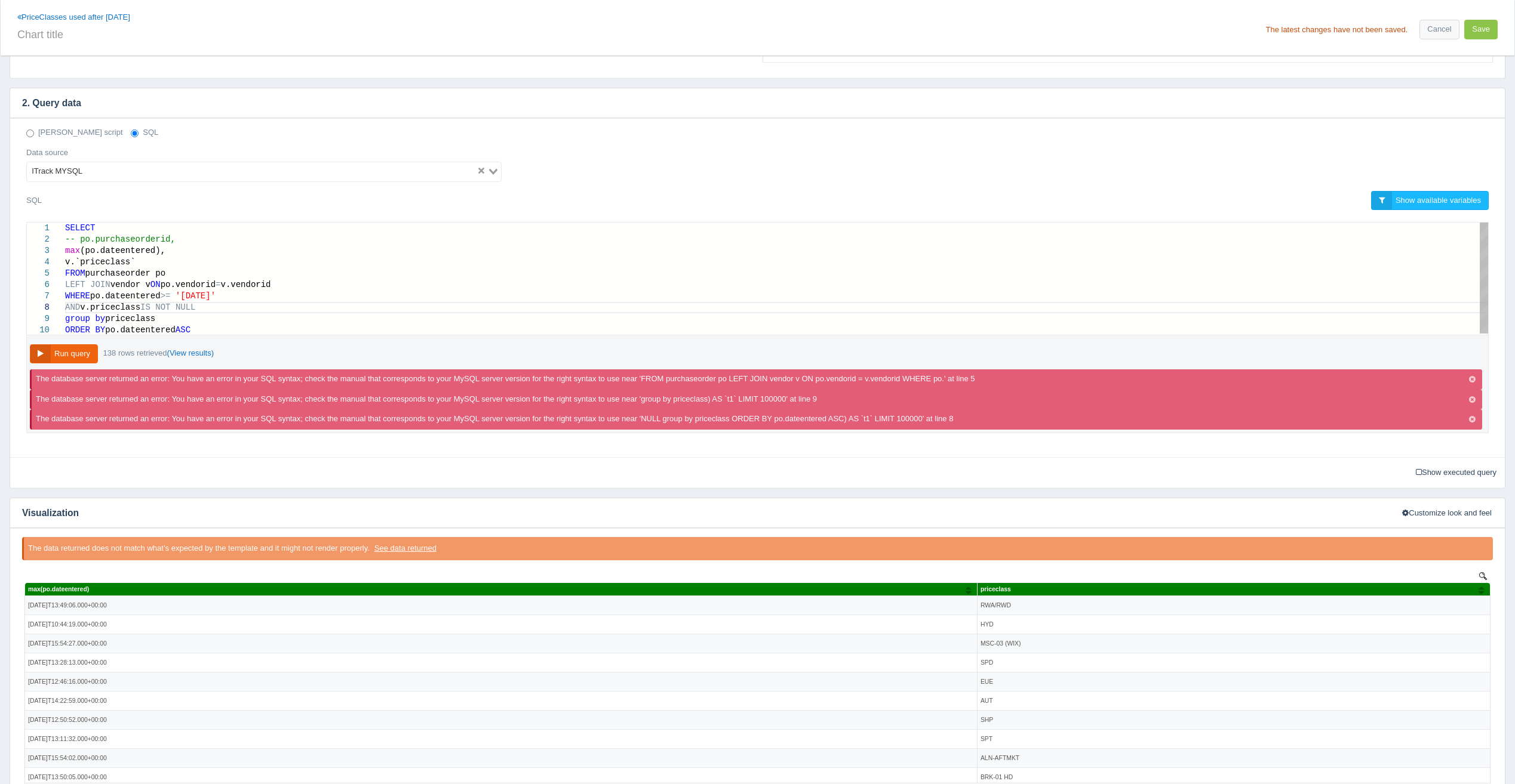
click at [240, 300] on div "WHERE po.dateentered >= '[DATE]'" at bounding box center [776, 295] width 1423 height 11
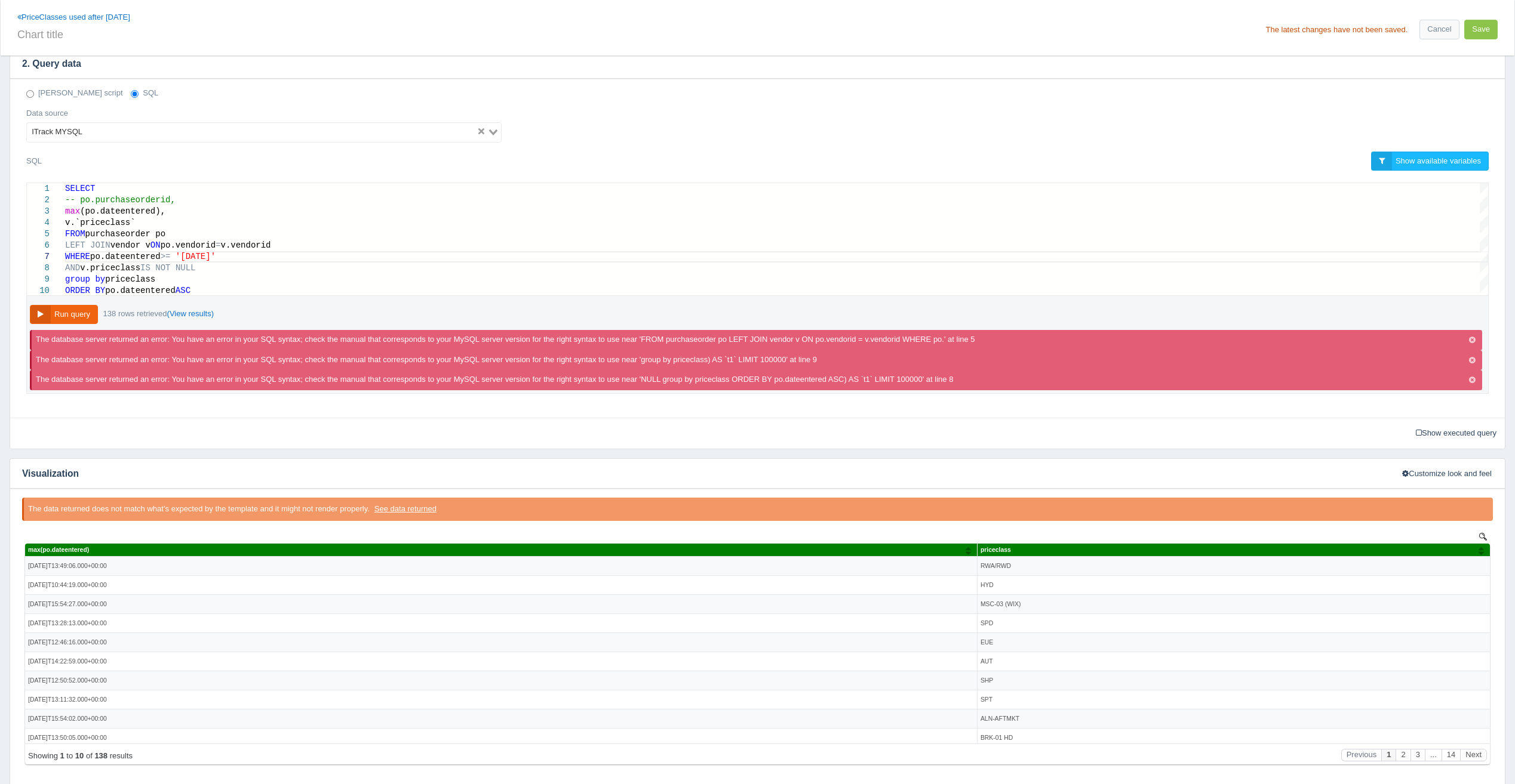
scroll to position [338, 0]
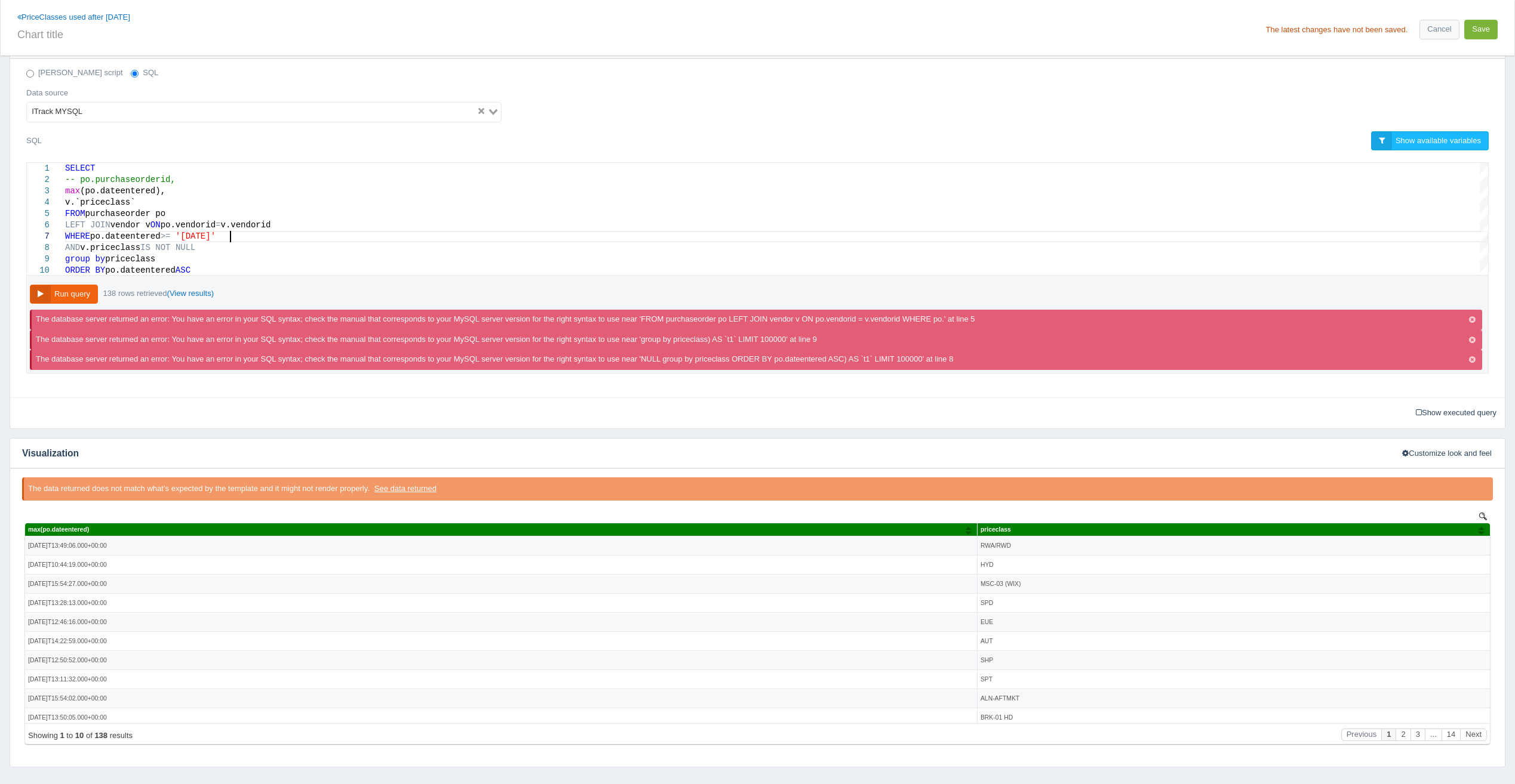
click at [1488, 33] on button "Save" at bounding box center [1480, 29] width 33 height 20
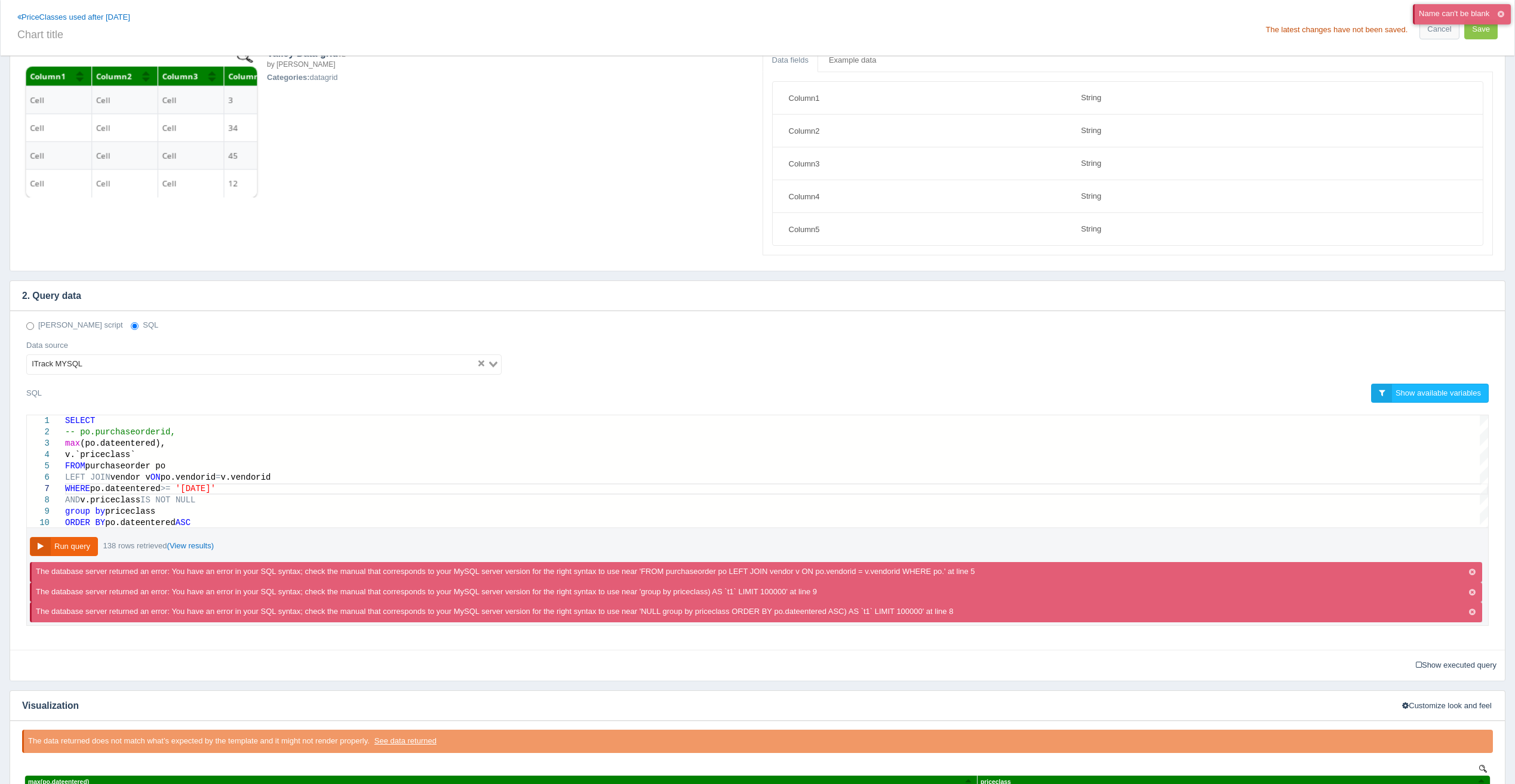
scroll to position [0, 0]
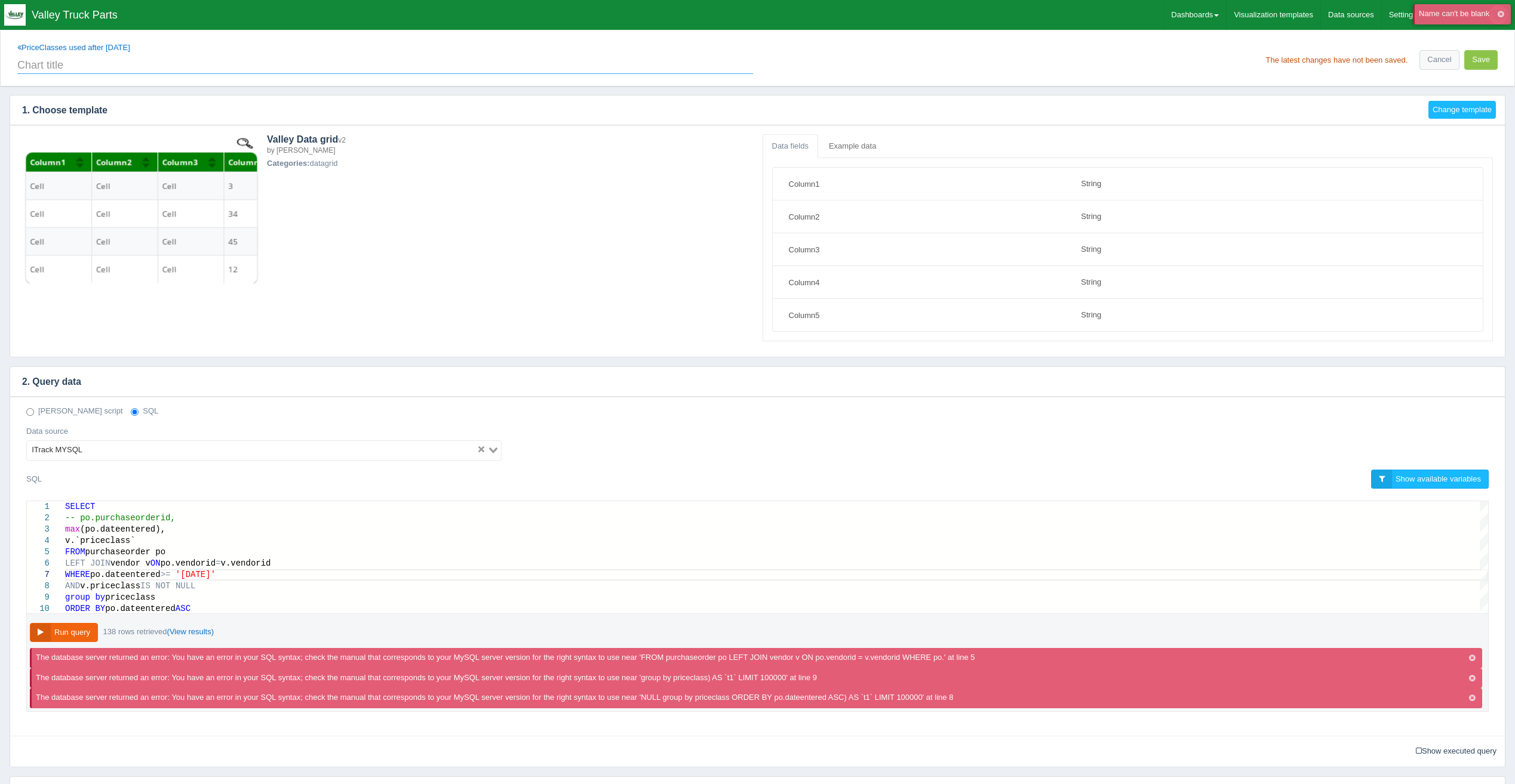
click at [116, 66] on input "text" at bounding box center [385, 64] width 736 height 21
click at [83, 63] on input "Price Classes Used After [DATE]" at bounding box center [385, 64] width 736 height 21
click at [115, 62] on input "Price Classes Used After [DATE]" at bounding box center [385, 64] width 736 height 21
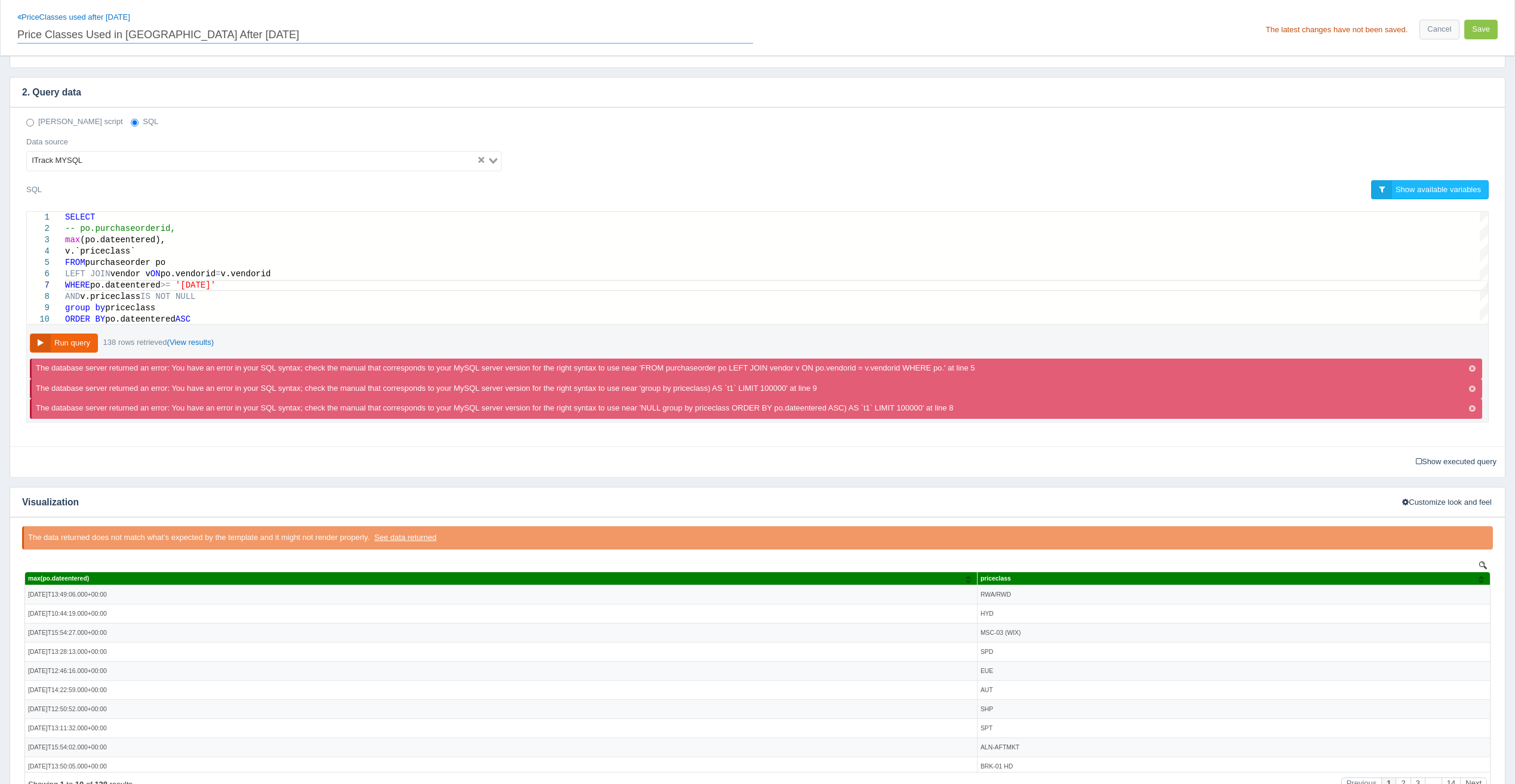
scroll to position [298, 0]
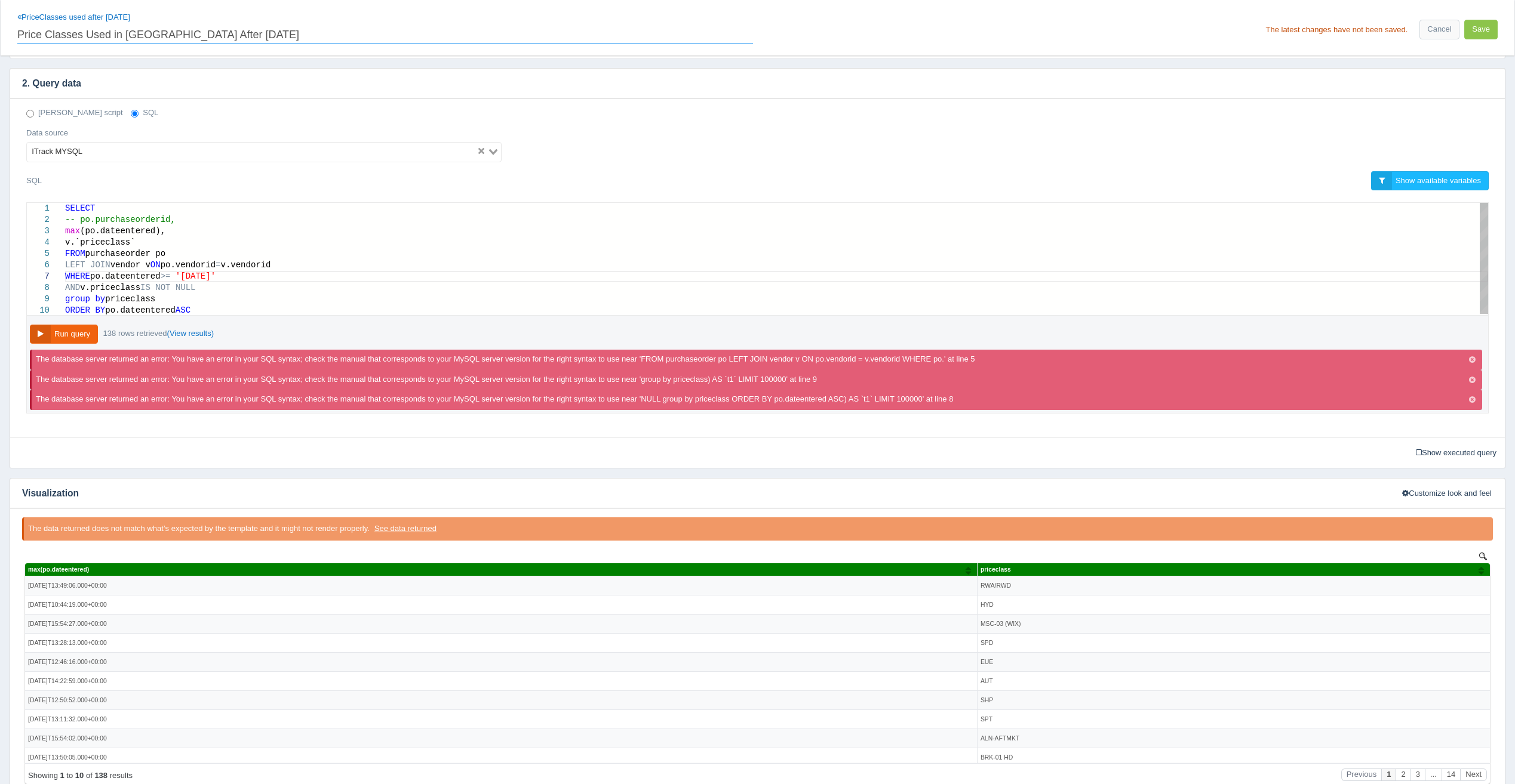
type input "Price Classes Used in [GEOGRAPHIC_DATA] After [DATE]"
click at [156, 231] on span "(po.dateentered)," at bounding box center [123, 231] width 86 height 10
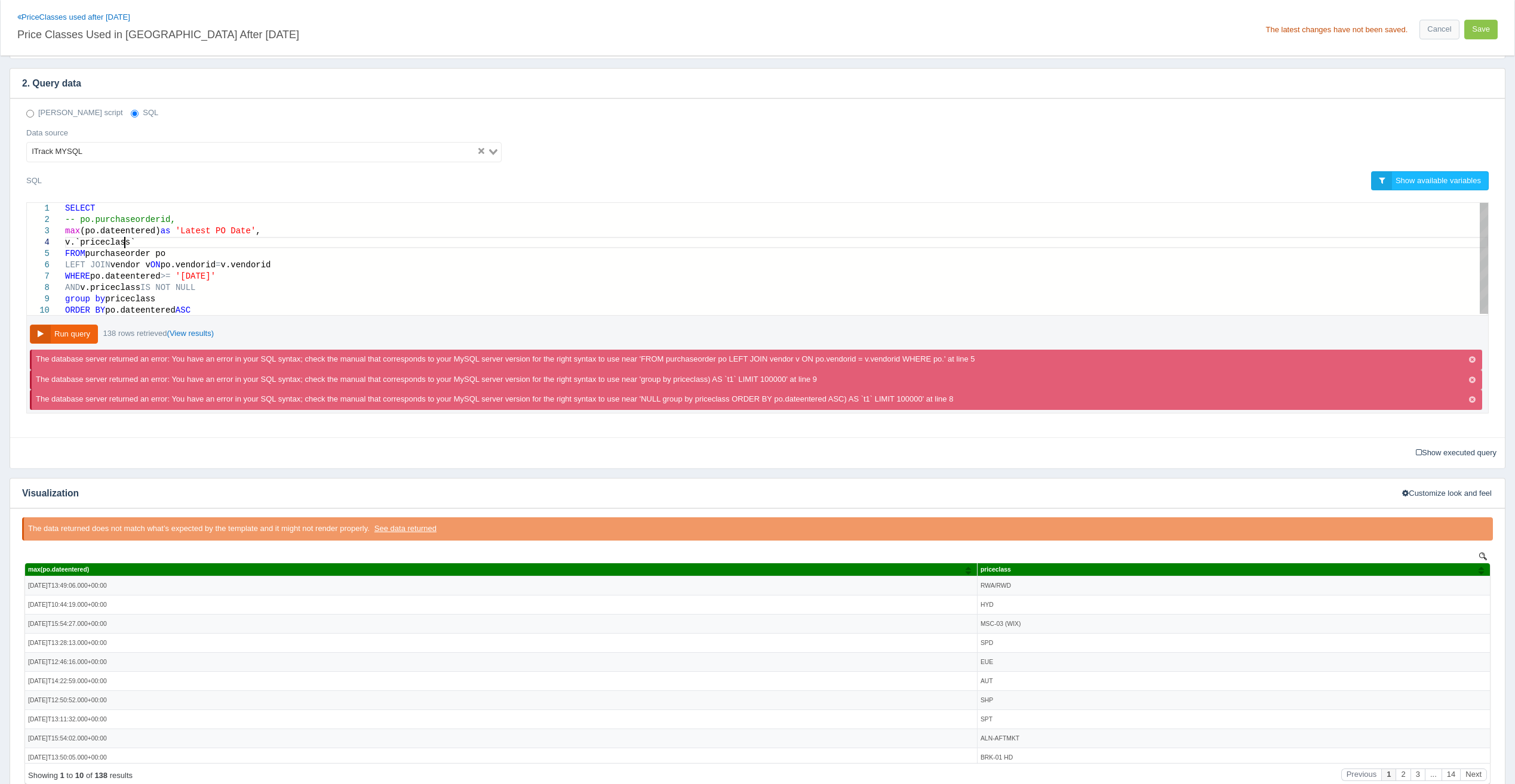
click at [127, 244] on span "v.`priceclass`" at bounding box center [100, 242] width 71 height 10
drag, startPoint x: 213, startPoint y: 240, endPoint x: 63, endPoint y: 245, distance: 150.1
click at [187, 223] on div "-- po.purchaseorderid," at bounding box center [776, 220] width 1423 height 11
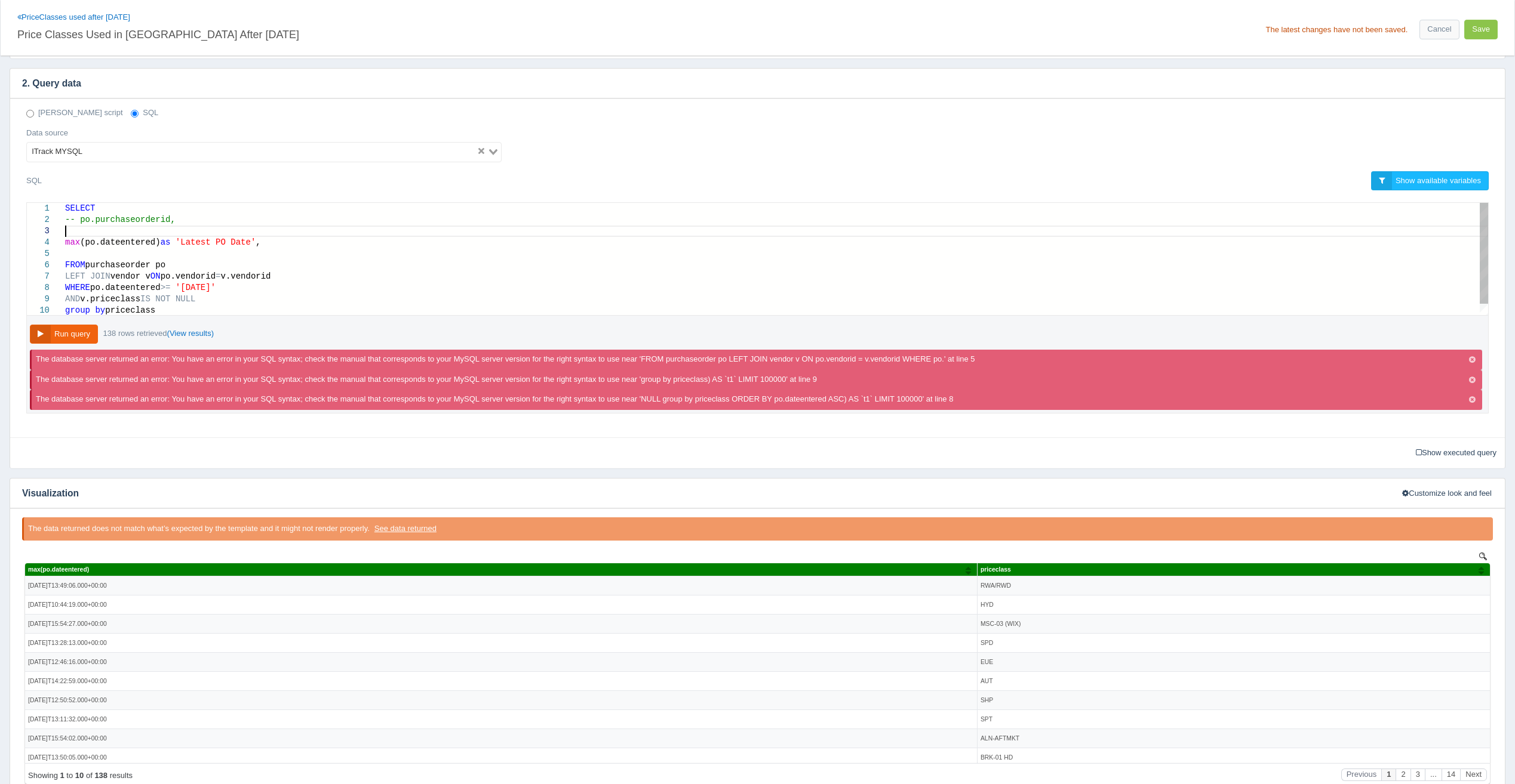
paste textarea "v.`priceclass` as 'Price Class'"
click at [201, 252] on div at bounding box center [776, 253] width 1423 height 11
type textarea "SELECT -- po.purchaseorderid, v.`priceclass` as 'Price Class', max(po.dateenter…"
click at [57, 328] on button "Run query" at bounding box center [63, 335] width 68 height 20
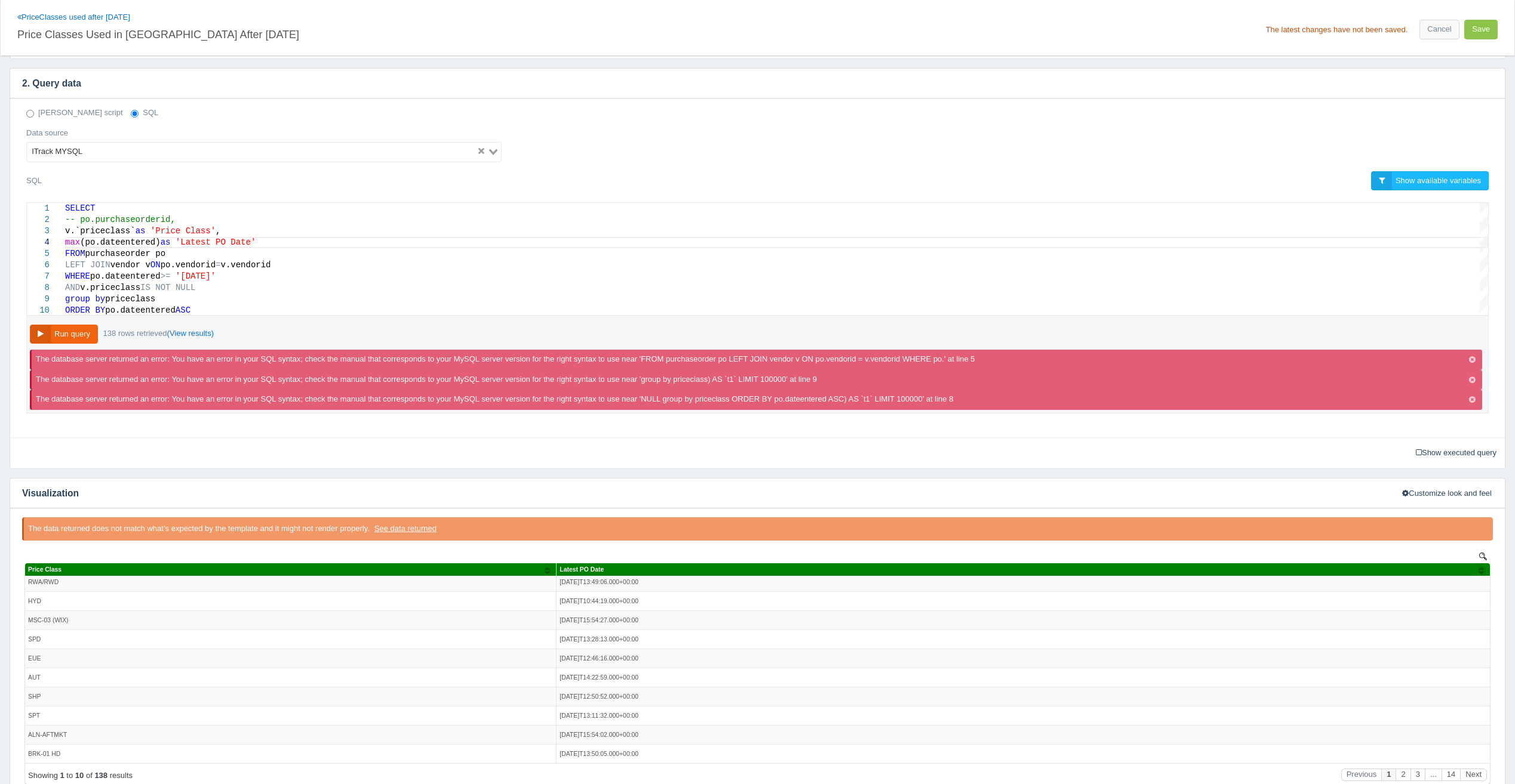
scroll to position [0, 0]
click at [1476, 30] on button "Save" at bounding box center [1480, 29] width 33 height 20
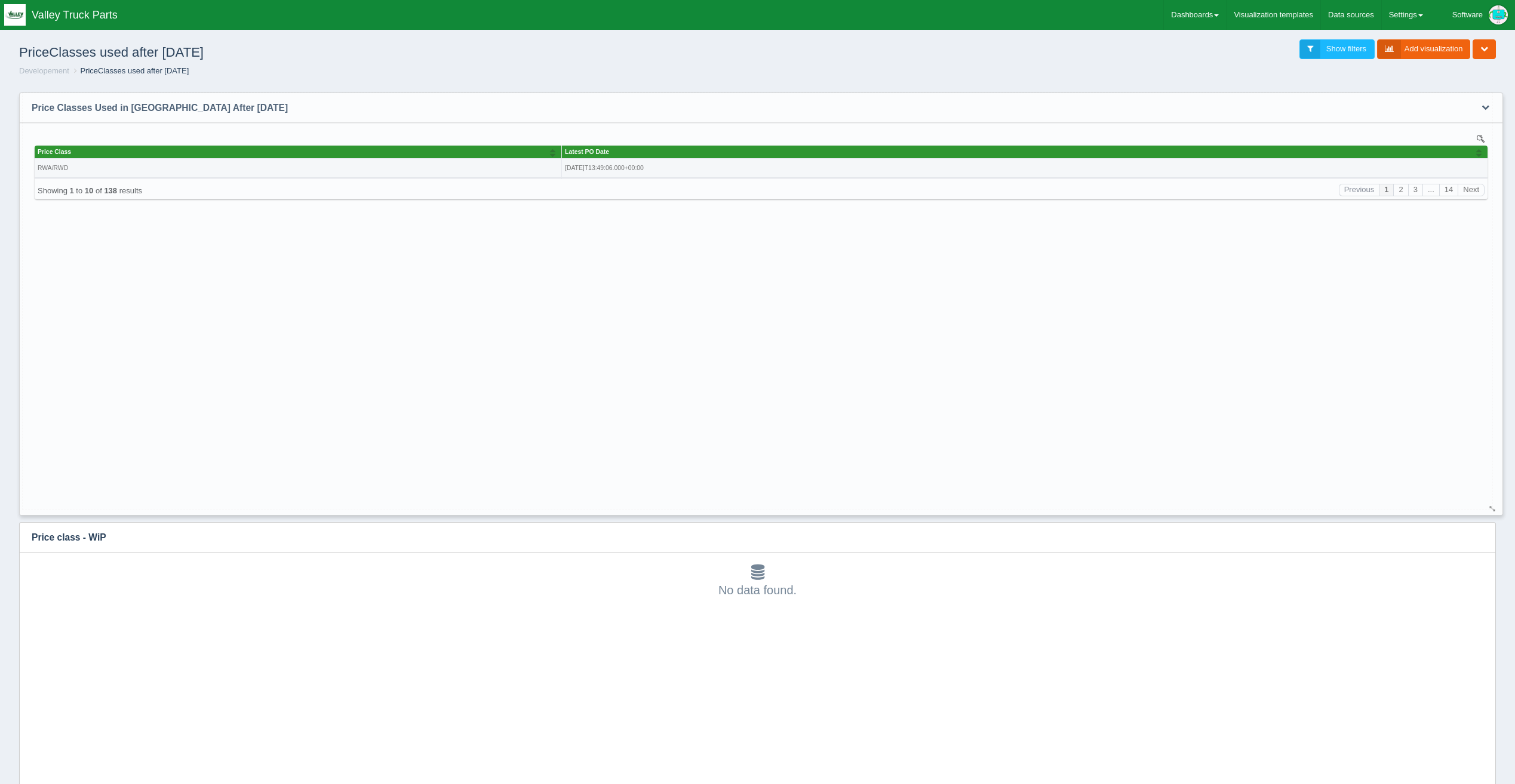
drag, startPoint x: 748, startPoint y: 215, endPoint x: 1492, endPoint y: 507, distance: 799.2
click at [1492, 507] on div at bounding box center [1492, 508] width 10 height 9
